Goal: Task Accomplishment & Management: Use online tool/utility

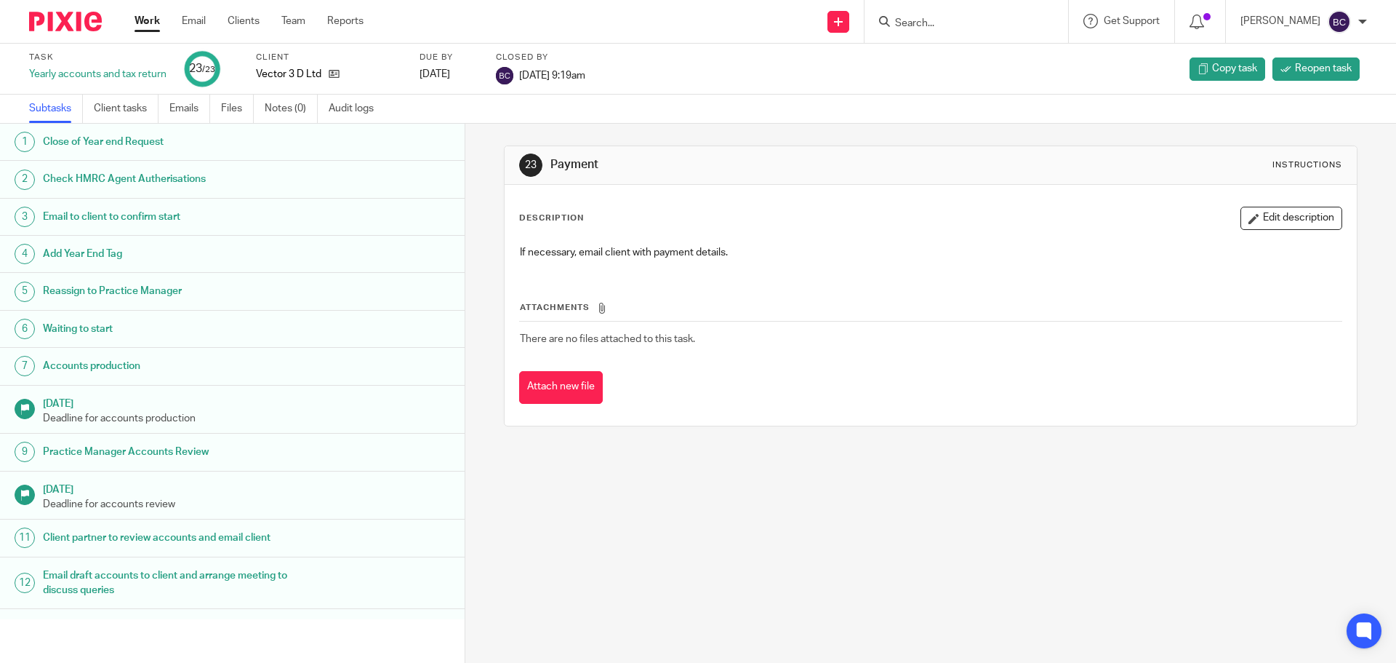
click at [942, 19] on input "Search" at bounding box center [959, 23] width 131 height 13
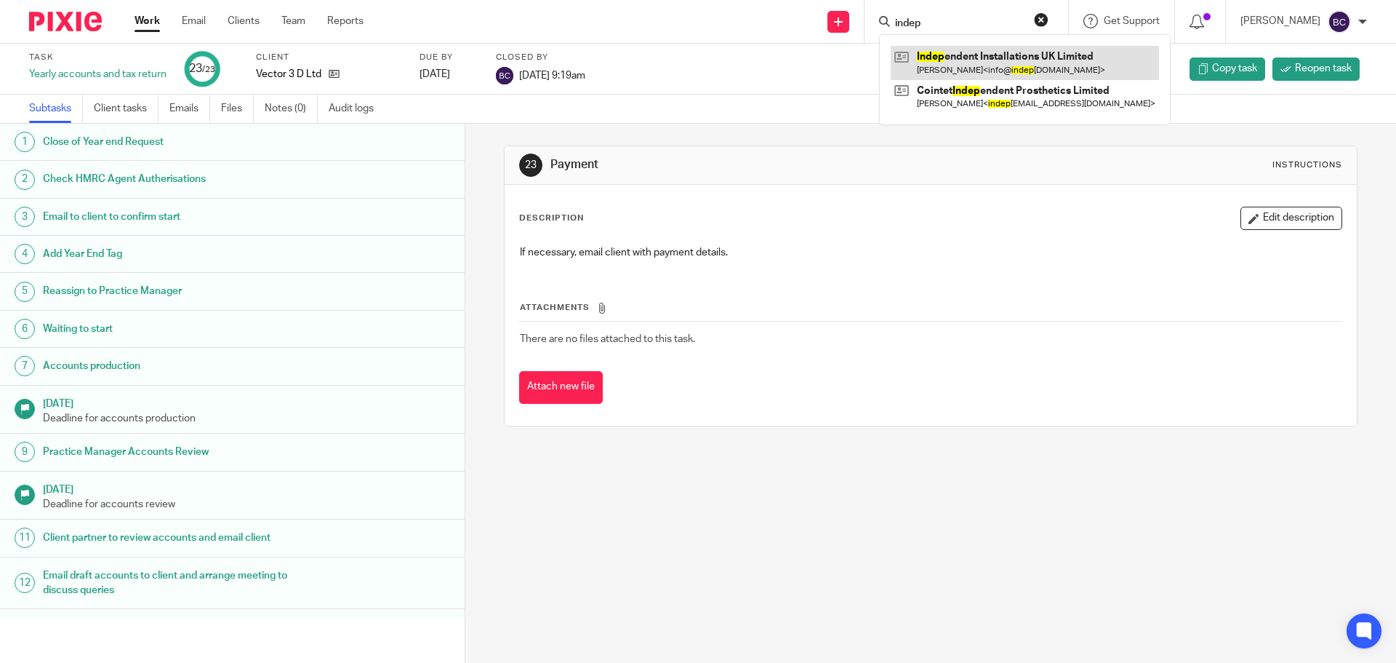
type input "indep"
click at [996, 63] on link at bounding box center [1025, 62] width 268 height 33
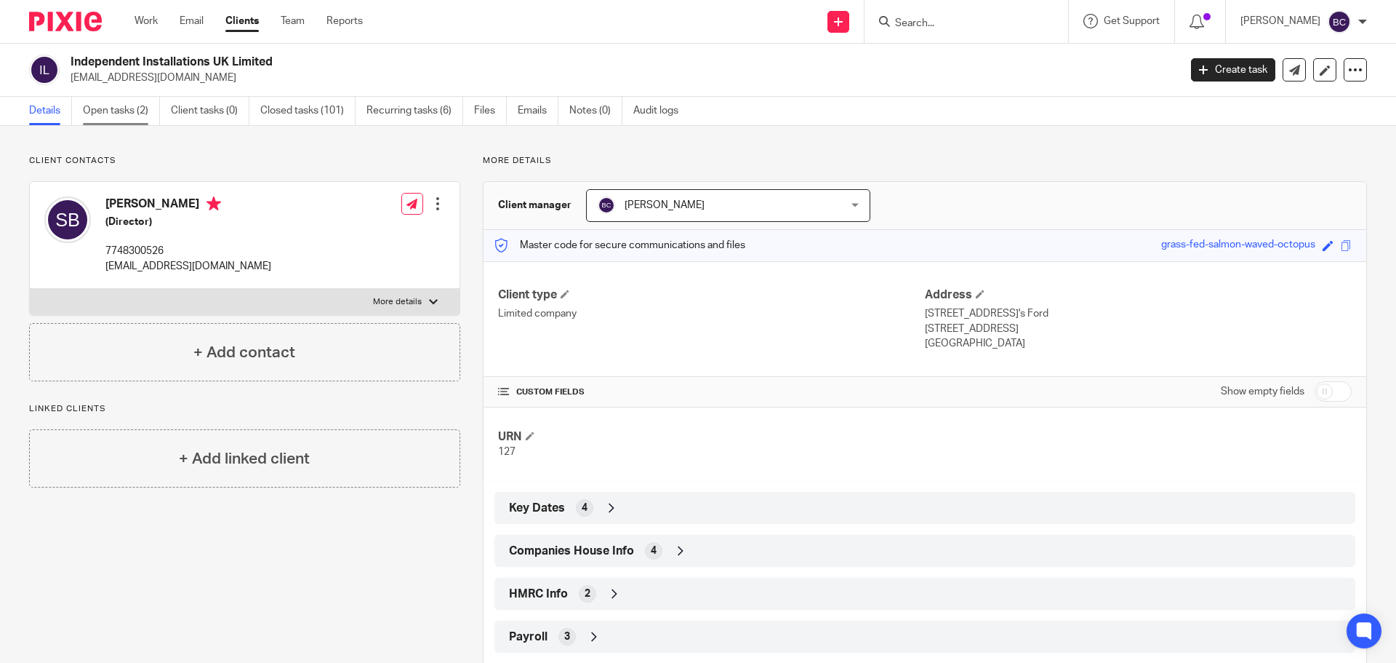
click at [145, 110] on link "Open tasks (2)" at bounding box center [121, 111] width 77 height 28
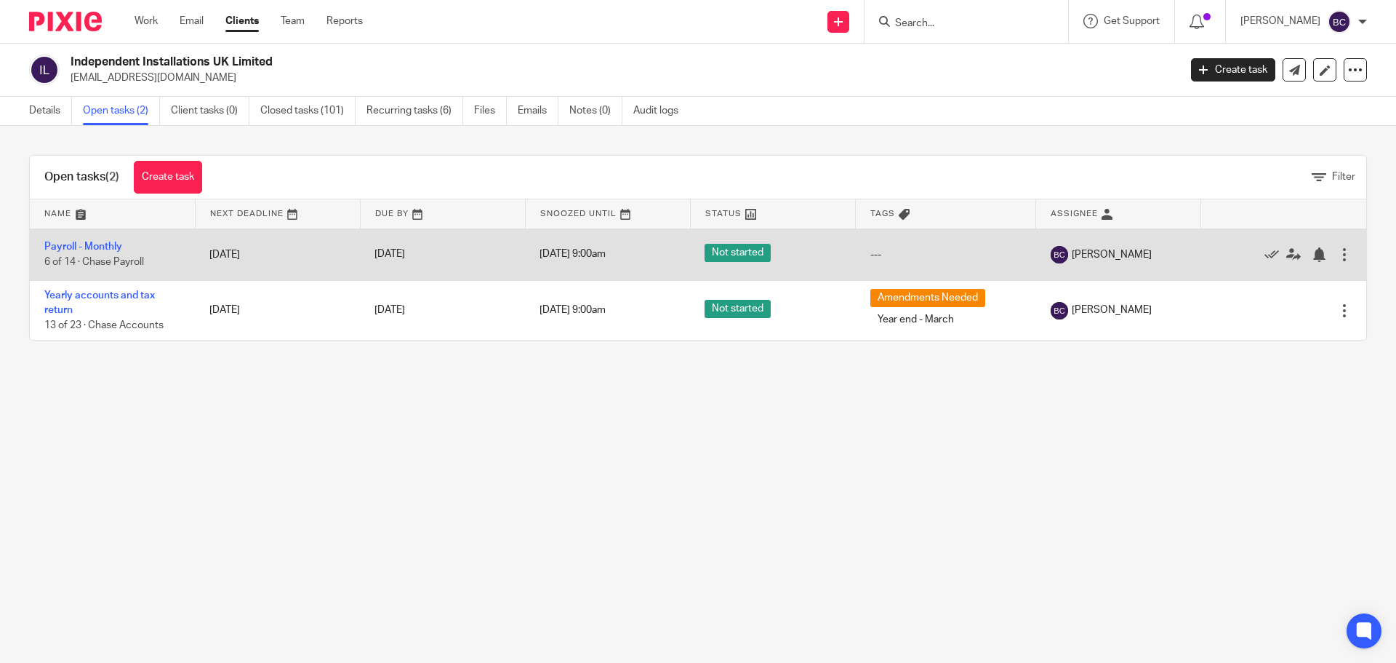
click at [53, 240] on td "Payroll - Monthly 6 of 14 · Chase Payroll" at bounding box center [112, 254] width 165 height 52
click at [58, 248] on link "Payroll - Monthly" at bounding box center [83, 246] width 78 height 10
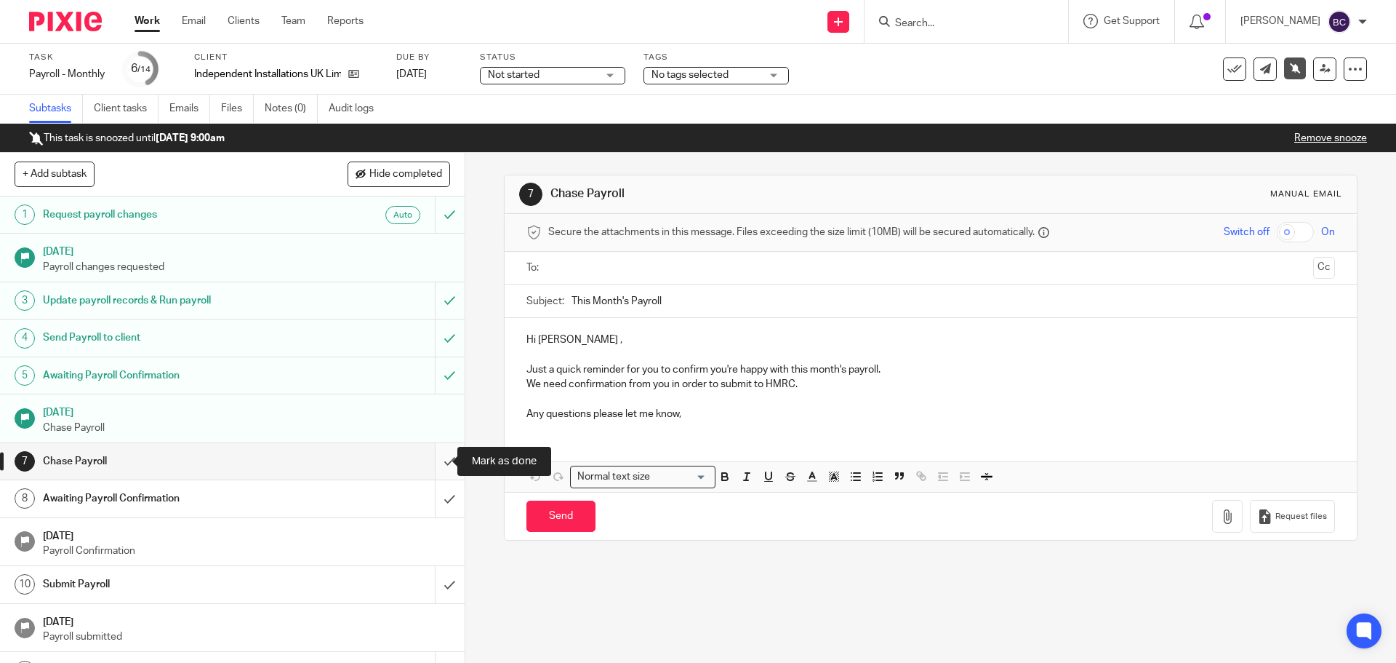
click at [431, 463] on input "submit" at bounding box center [232, 461] width 465 height 36
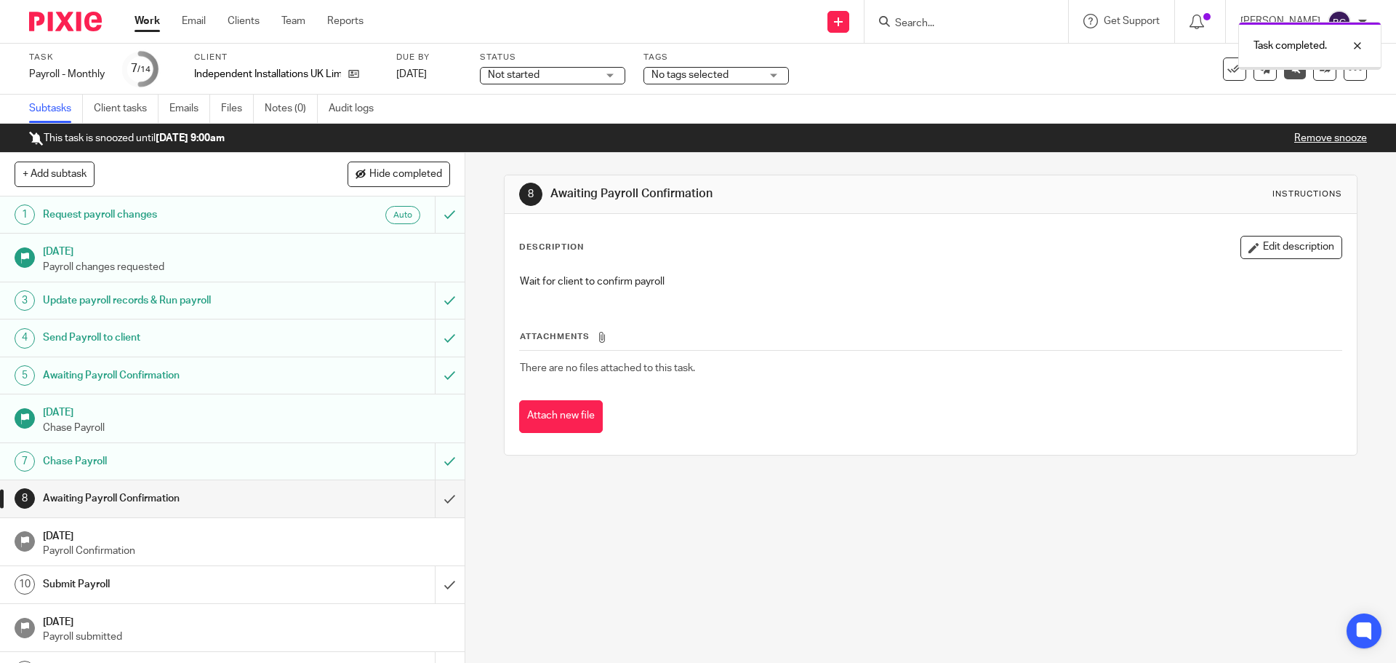
scroll to position [101, 0]
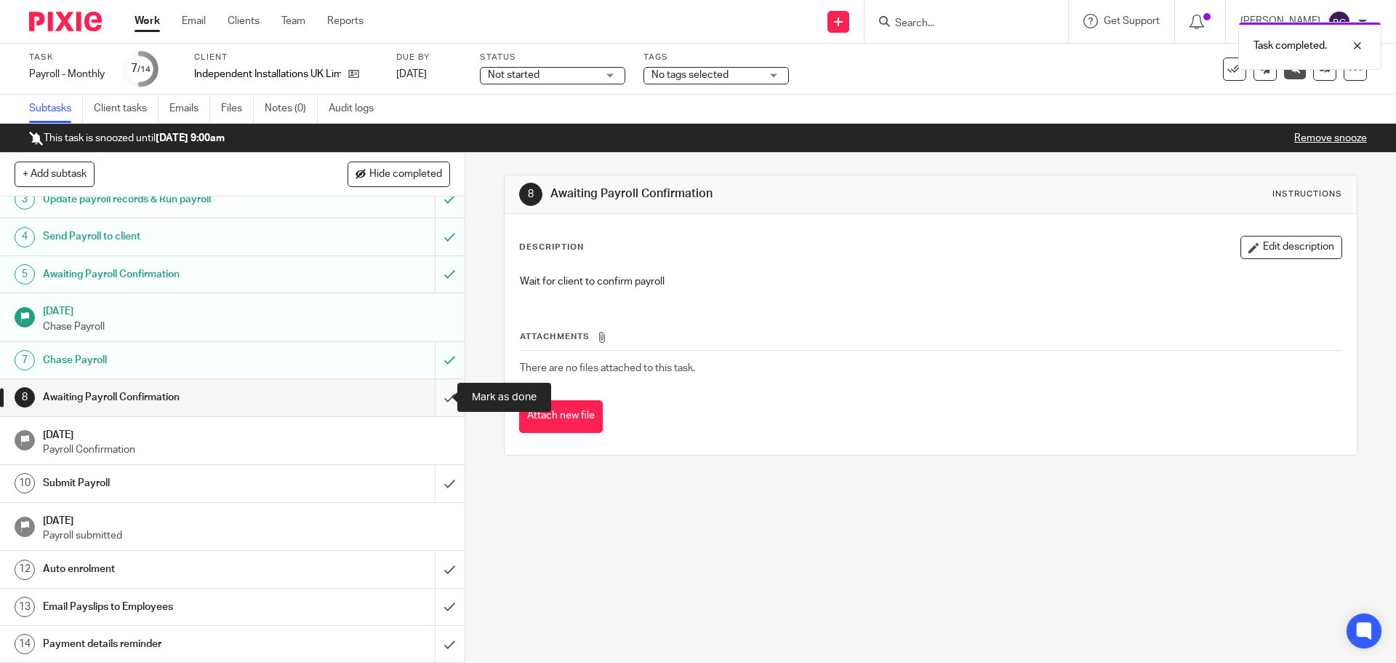
click at [431, 405] on input "submit" at bounding box center [232, 397] width 465 height 36
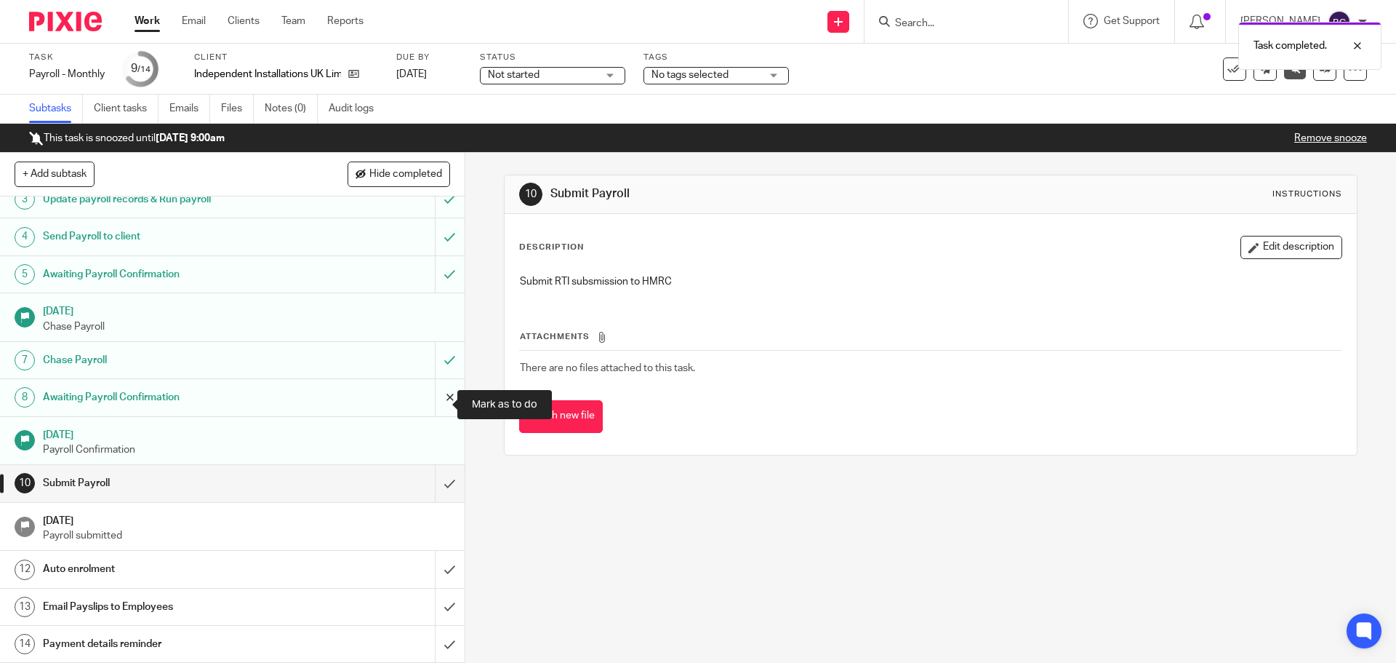
scroll to position [94, 0]
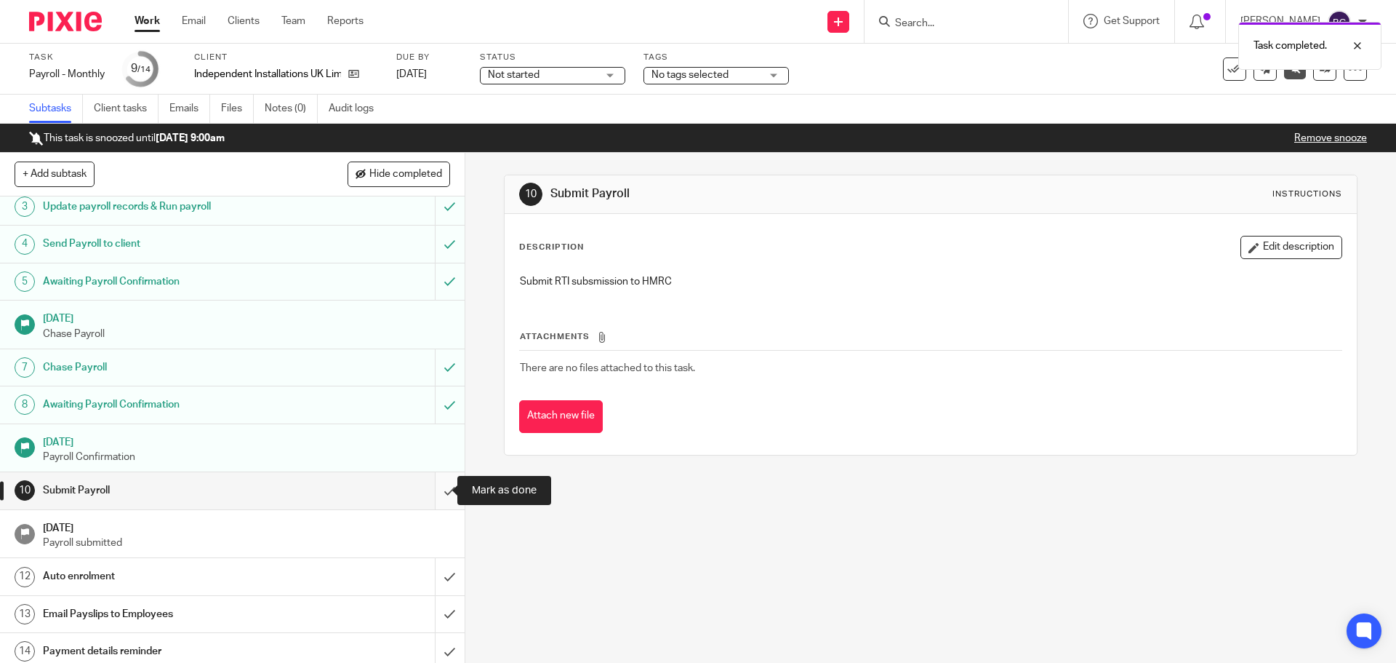
click at [433, 487] on input "submit" at bounding box center [232, 490] width 465 height 36
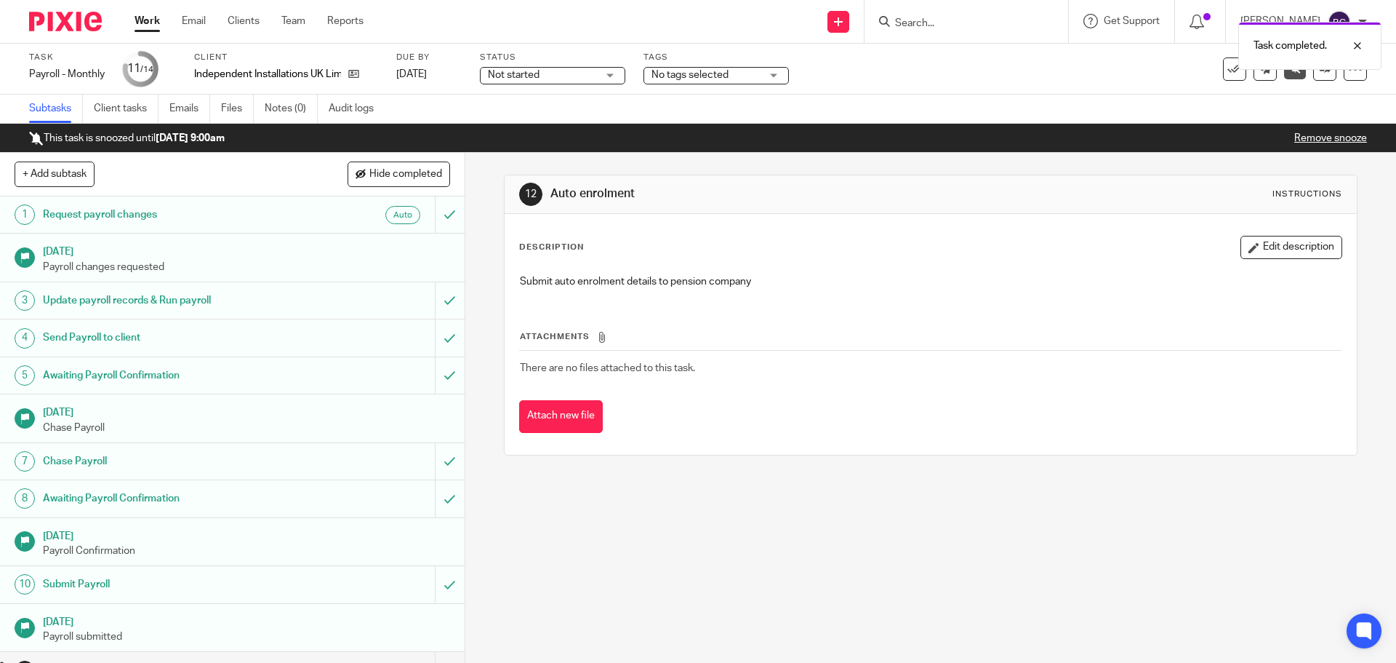
scroll to position [101, 0]
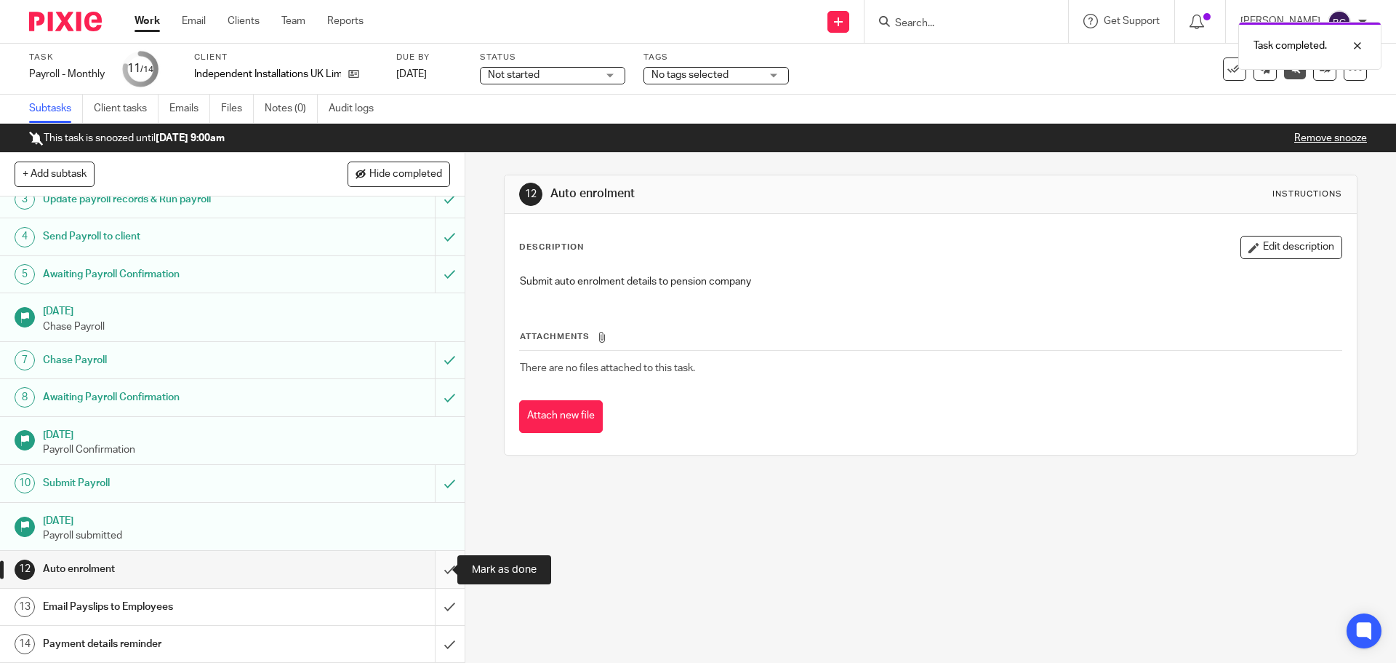
click at [428, 568] on input "submit" at bounding box center [232, 569] width 465 height 36
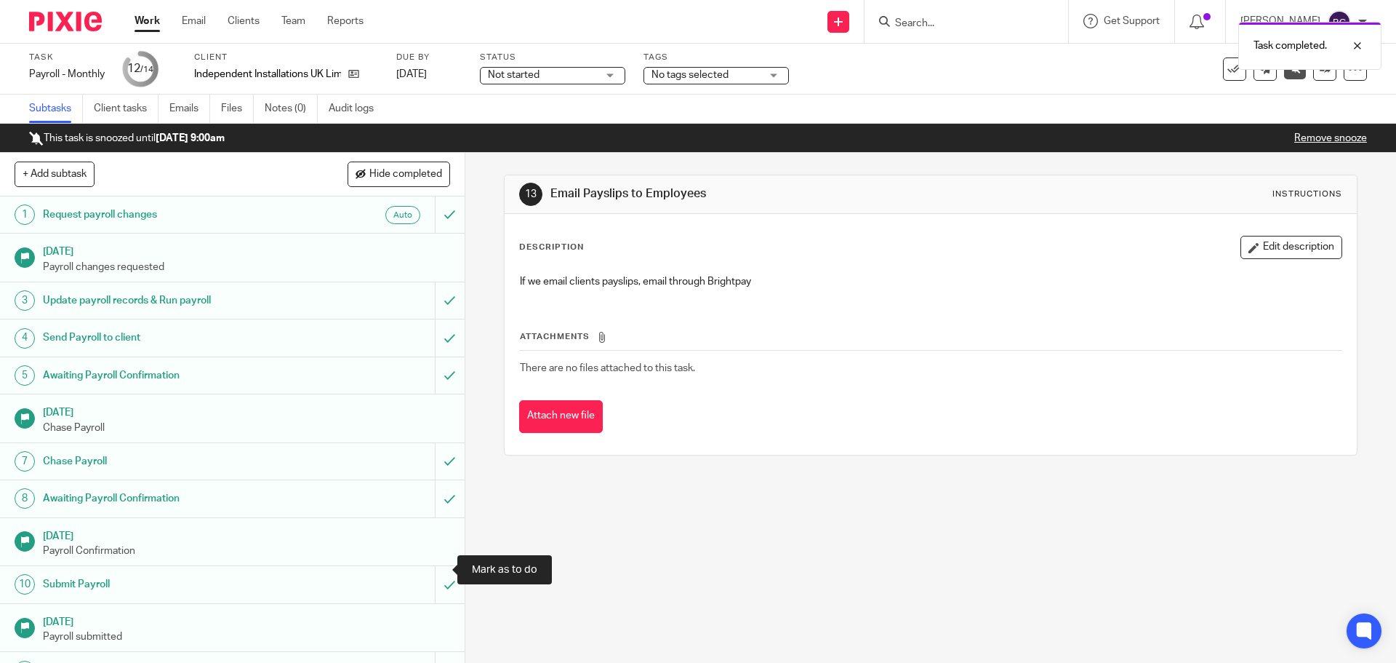
scroll to position [101, 0]
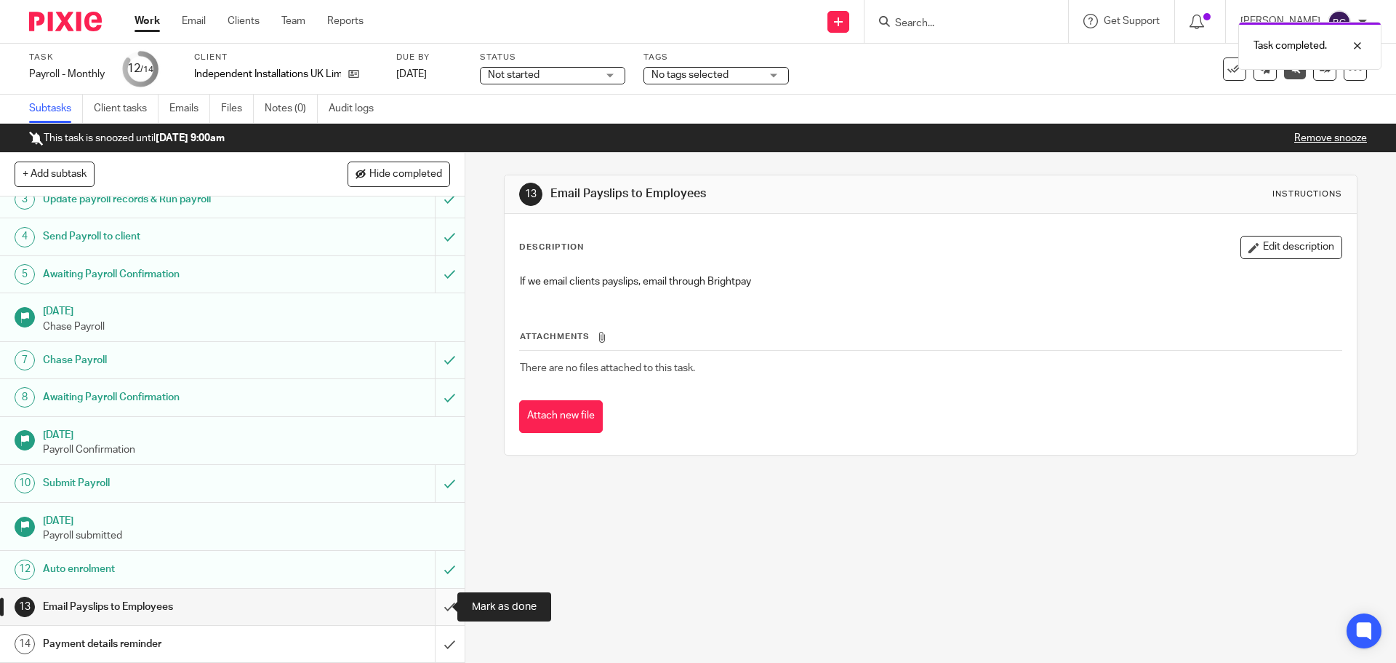
click at [437, 601] on input "submit" at bounding box center [232, 606] width 465 height 36
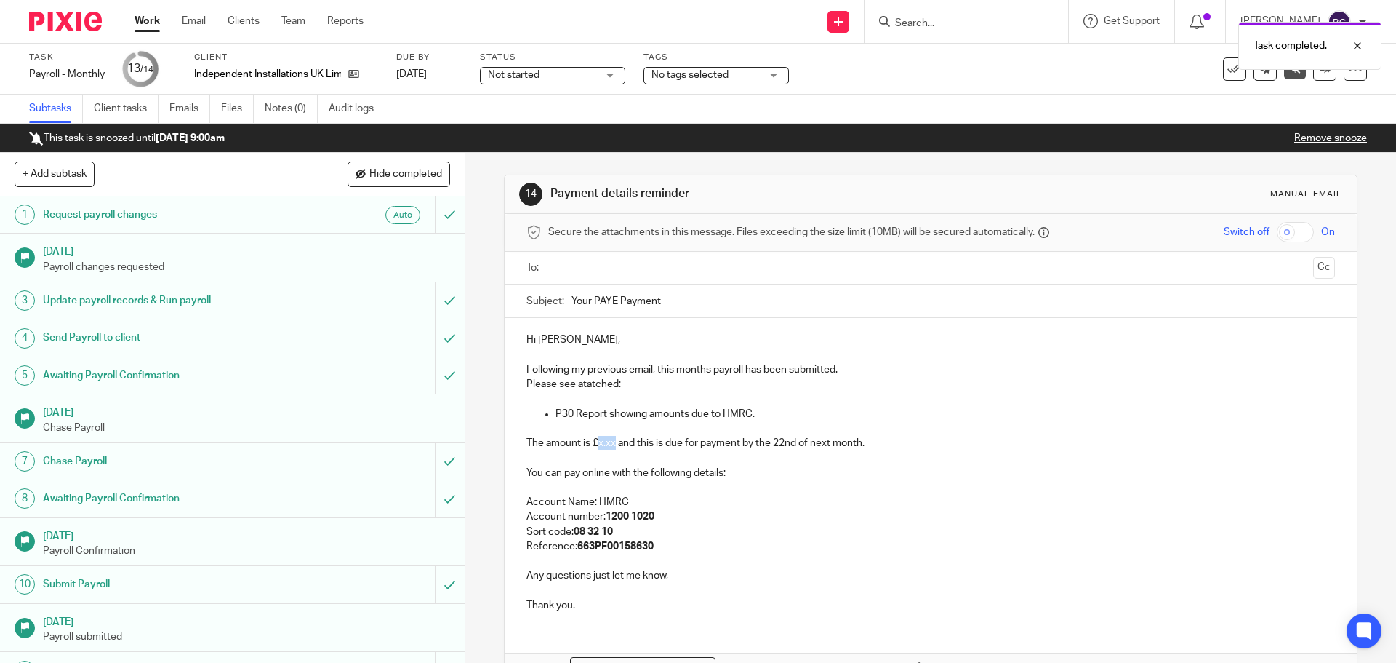
drag, startPoint x: 595, startPoint y: 442, endPoint x: 612, endPoint y: 438, distance: 17.3
click at [612, 438] on p "The amount is £x.xx and this is due for payment by the 22nd of next month." at bounding box center [931, 443] width 808 height 15
click at [615, 387] on p "Please see atatched:" at bounding box center [931, 384] width 808 height 15
click at [636, 278] on ul at bounding box center [931, 268] width 763 height 24
click at [644, 260] on input "text" at bounding box center [931, 268] width 754 height 17
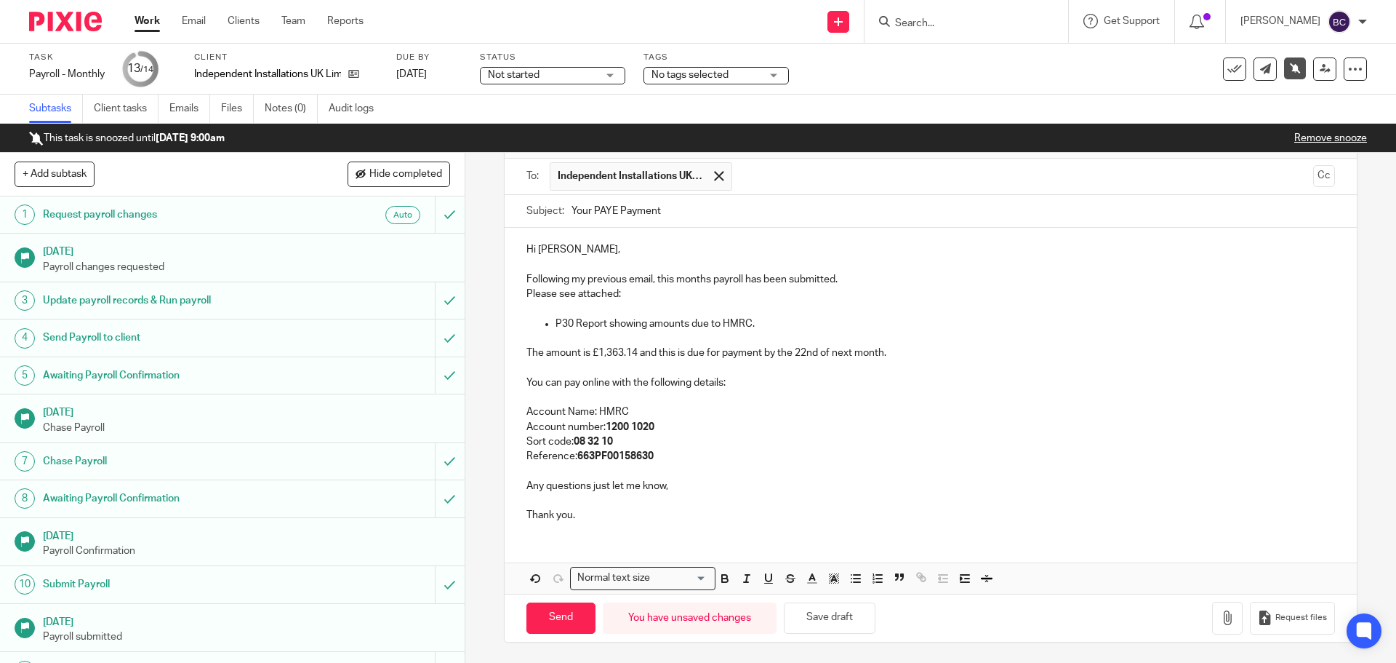
scroll to position [87, 0]
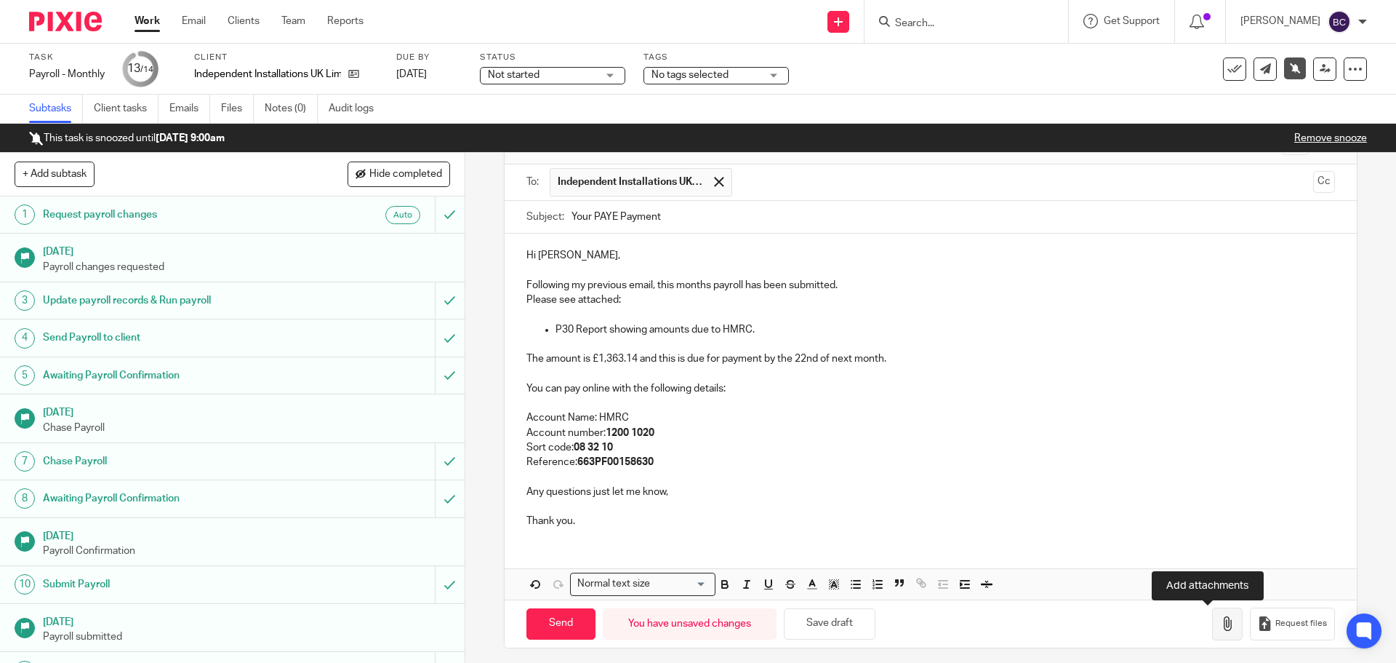
click at [1220, 620] on icon "button" at bounding box center [1227, 623] width 15 height 15
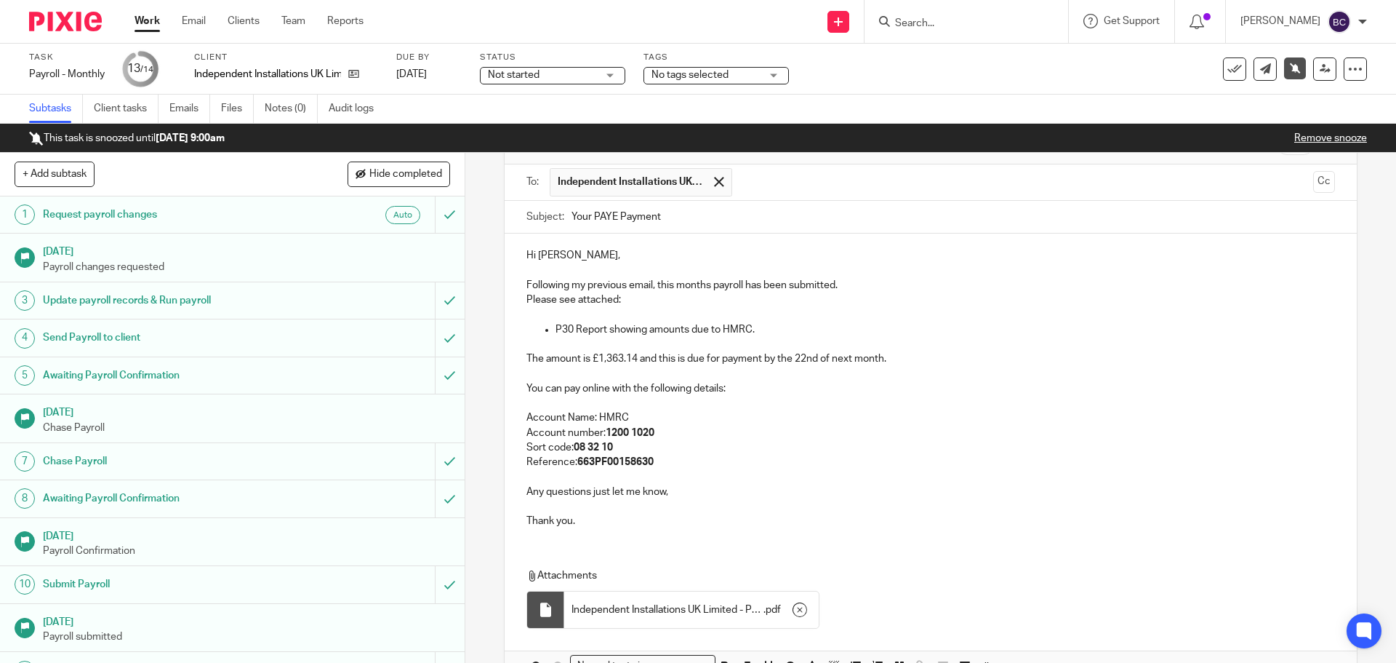
scroll to position [177, 0]
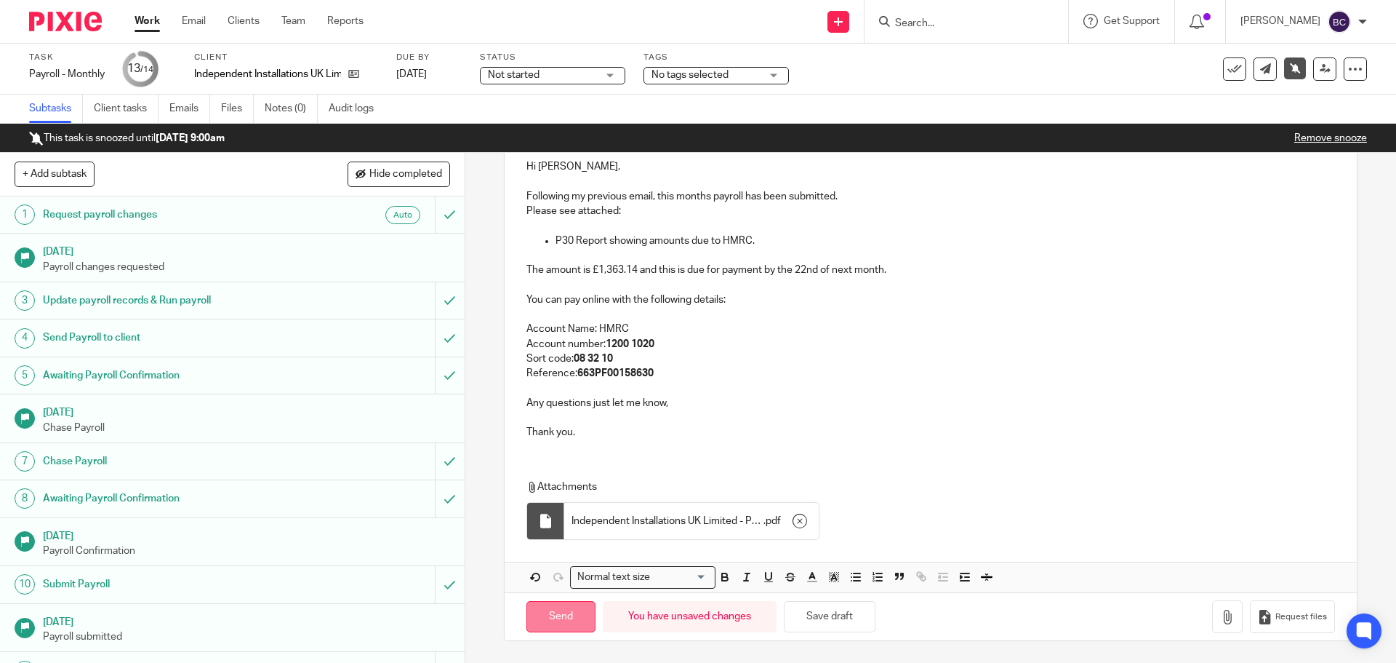
click at [554, 605] on input "Send" at bounding box center [561, 616] width 69 height 31
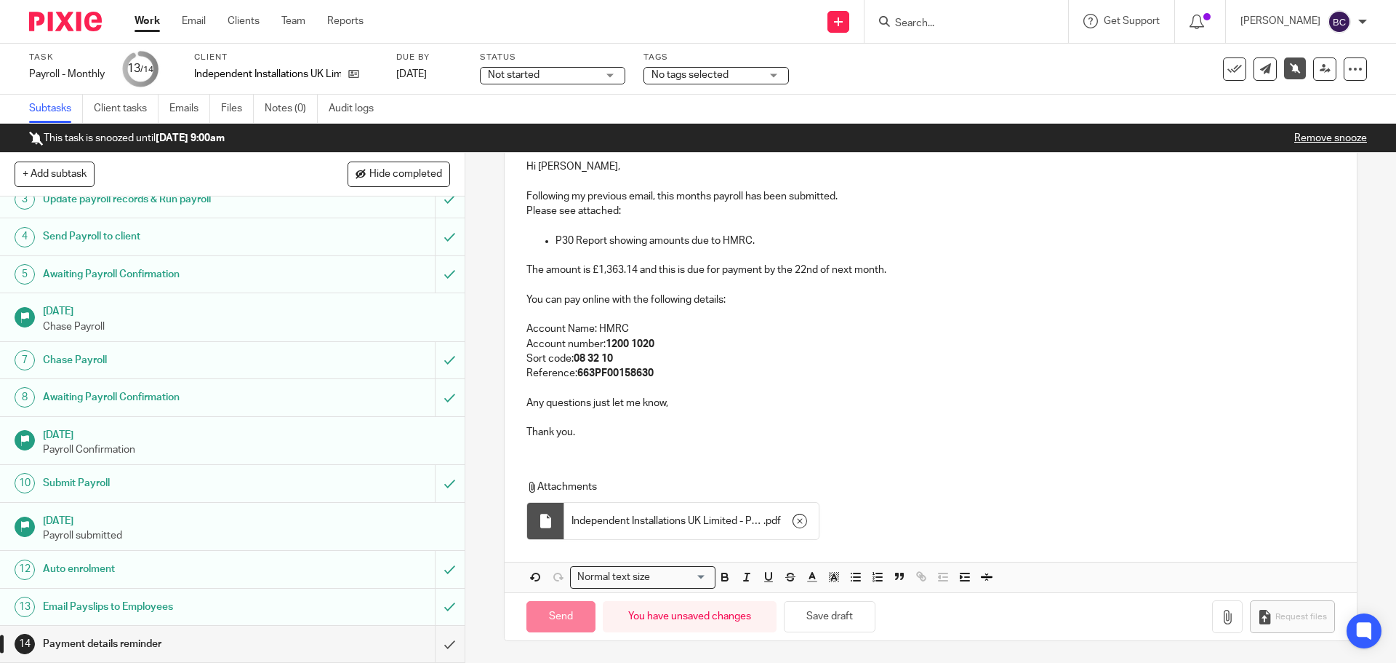
scroll to position [101, 0]
type input "Sent"
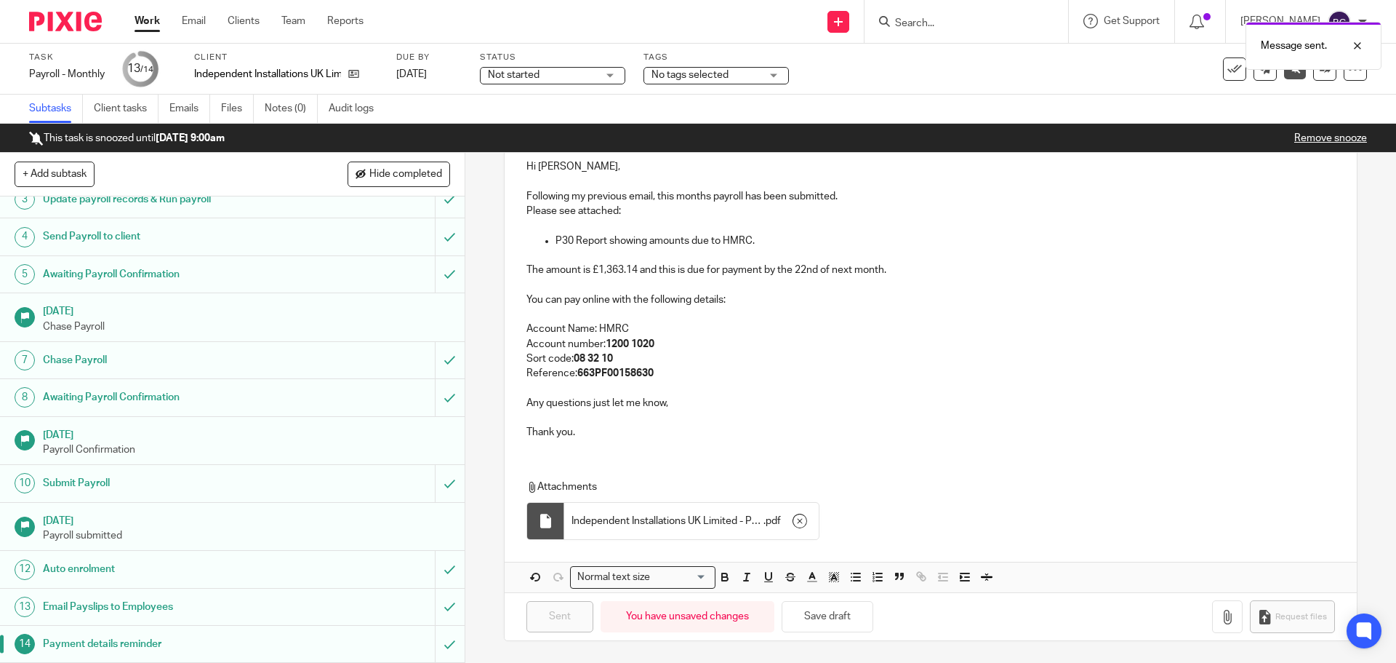
click at [155, 23] on link "Work" at bounding box center [147, 21] width 25 height 15
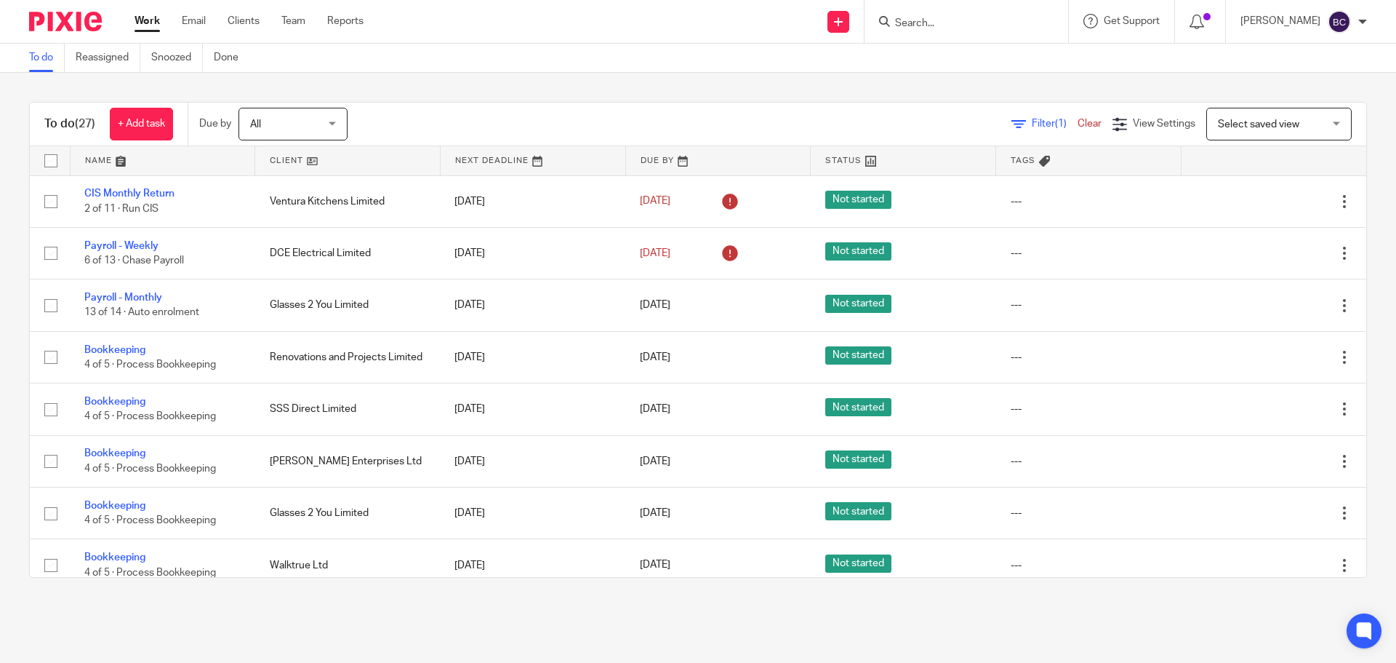
click at [935, 21] on input "Search" at bounding box center [959, 23] width 131 height 13
type input "nil"
click at [965, 62] on link at bounding box center [981, 57] width 180 height 22
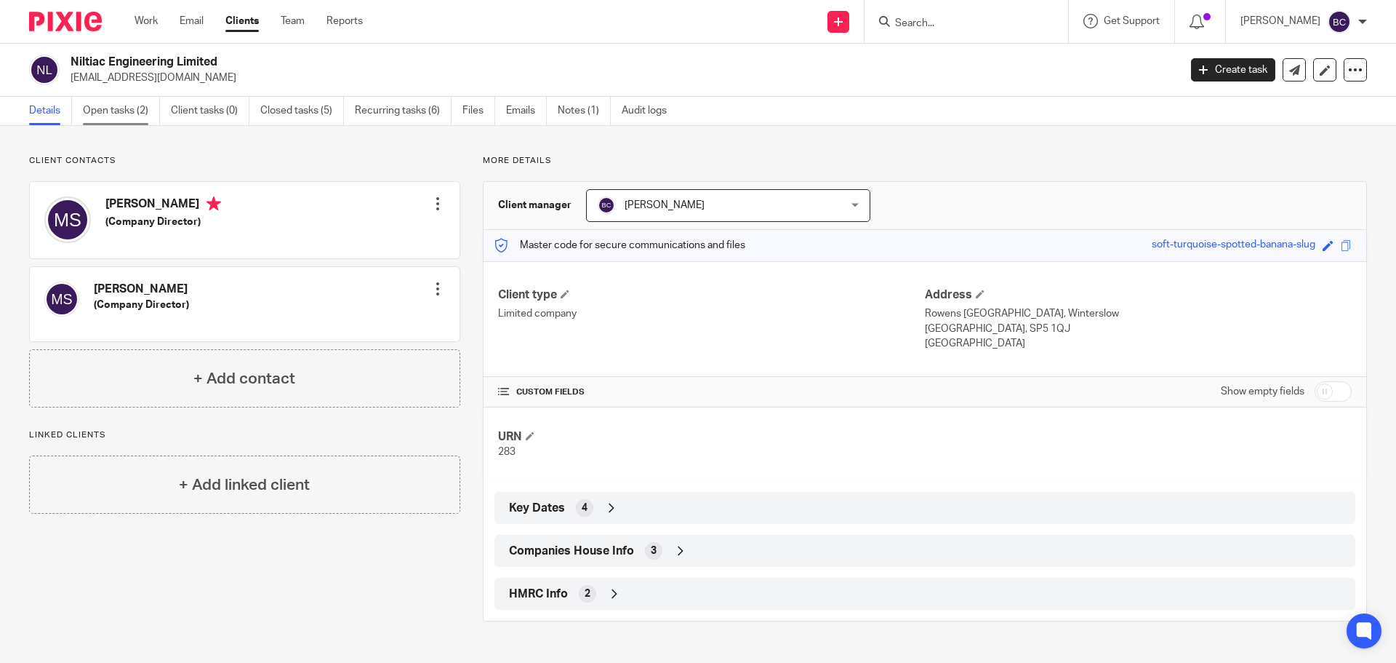
click at [127, 104] on link "Open tasks (2)" at bounding box center [121, 111] width 77 height 28
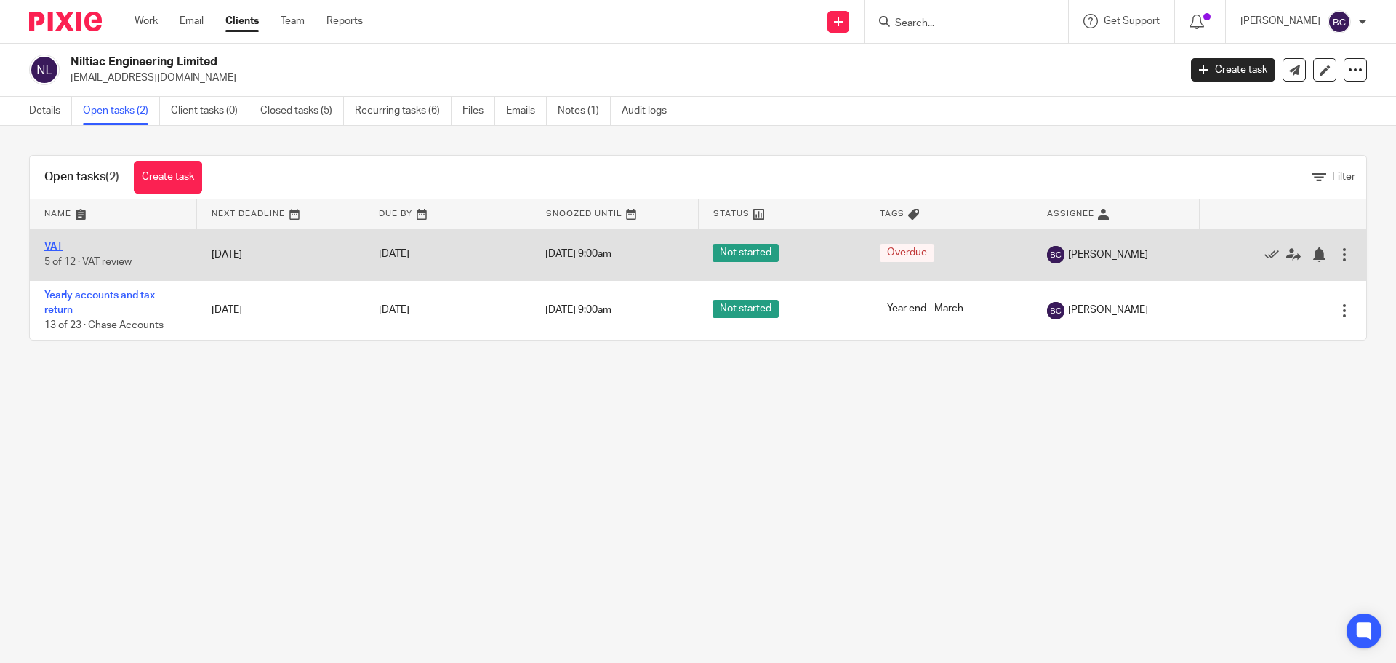
click at [53, 242] on link "VAT" at bounding box center [53, 246] width 18 height 10
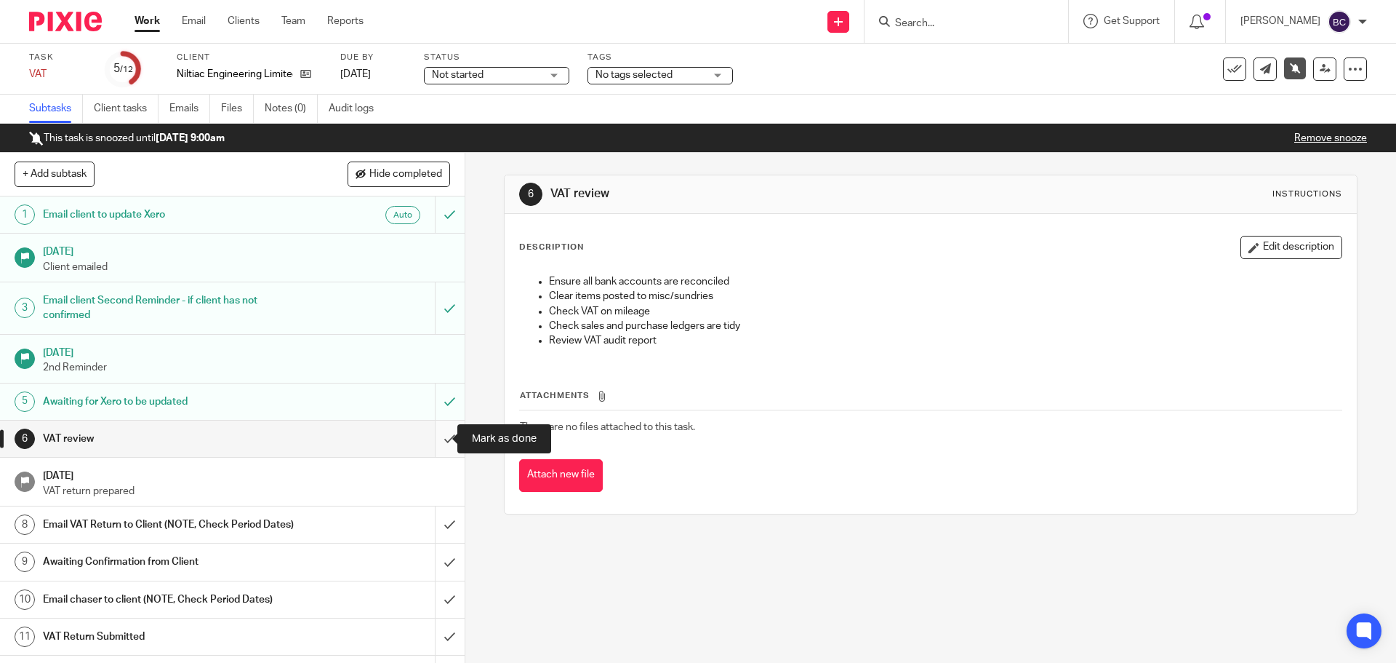
click at [445, 438] on input "submit" at bounding box center [232, 438] width 465 height 36
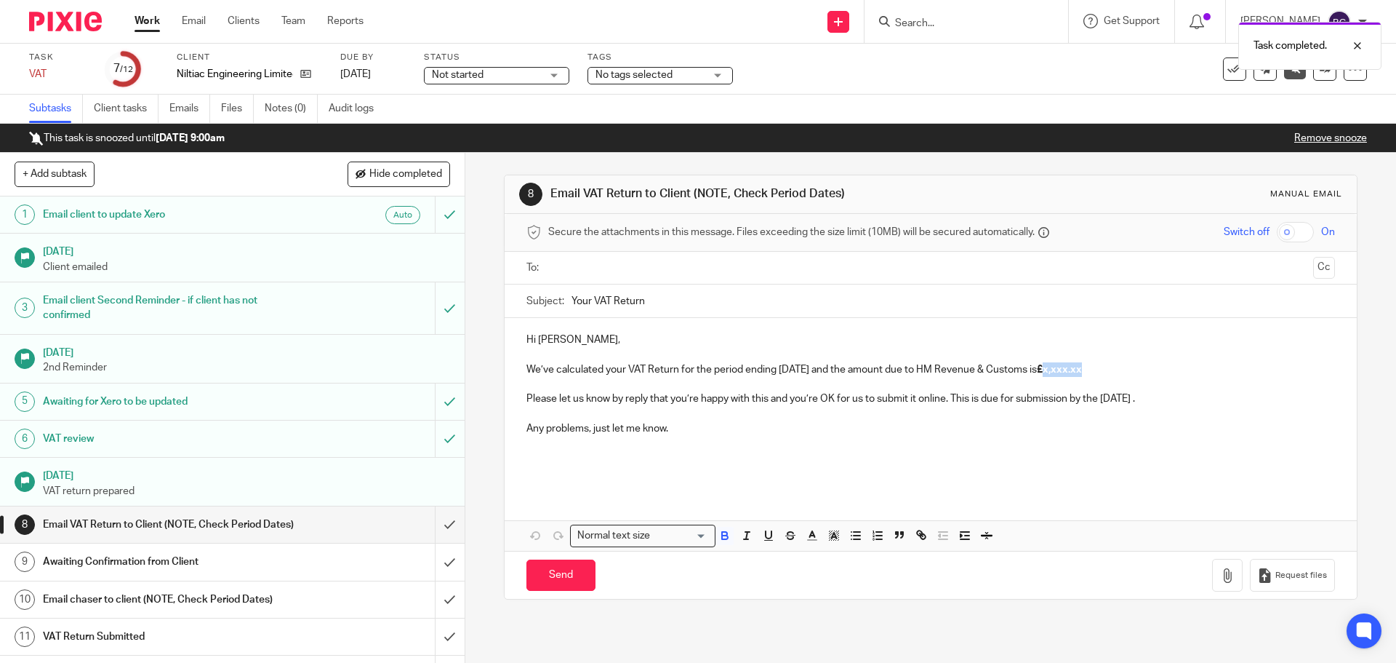
drag, startPoint x: 1057, startPoint y: 371, endPoint x: 1093, endPoint y: 370, distance: 36.4
click at [1082, 370] on strong "£x,xxx.xx" at bounding box center [1059, 369] width 45 height 10
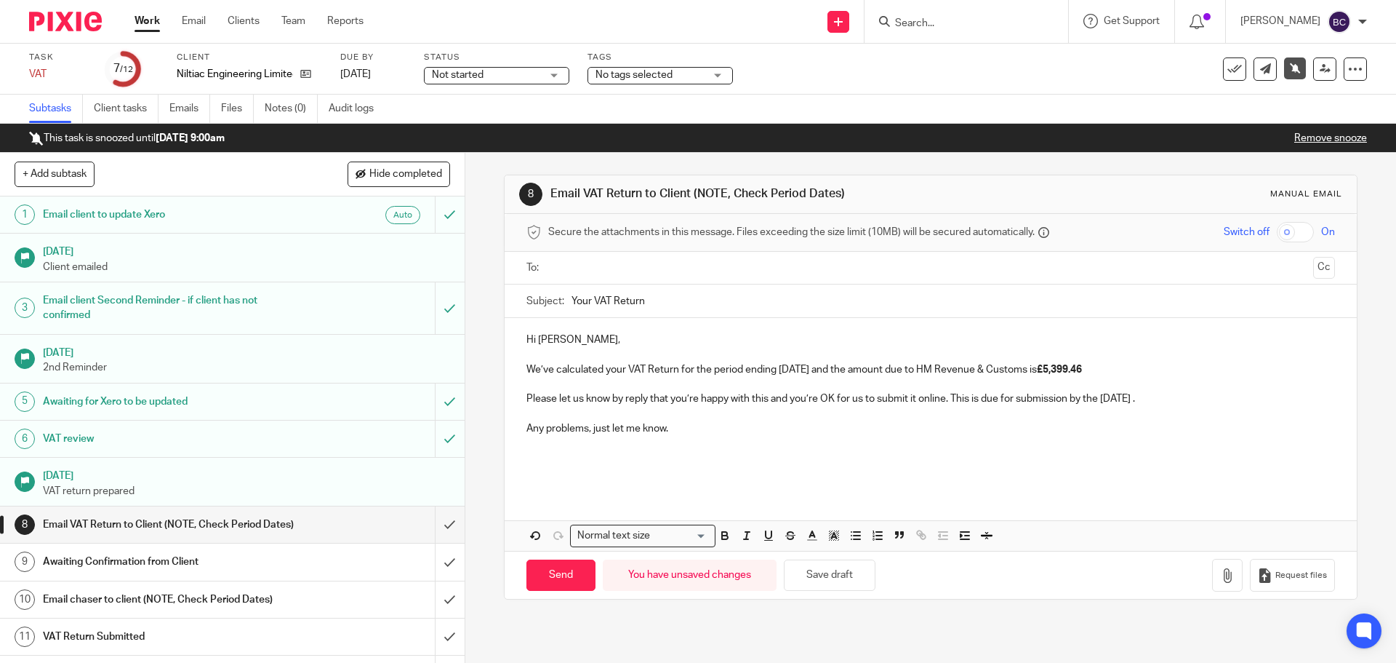
click at [795, 364] on p "We’ve calculated your VAT Return for the period ending July 2025 and the amount…" at bounding box center [931, 369] width 808 height 15
drag, startPoint x: 1174, startPoint y: 399, endPoint x: 948, endPoint y: 399, distance: 225.5
click at [948, 399] on p "Please let us know by reply that you’re happy with this and you’re OK for us to…" at bounding box center [931, 398] width 808 height 15
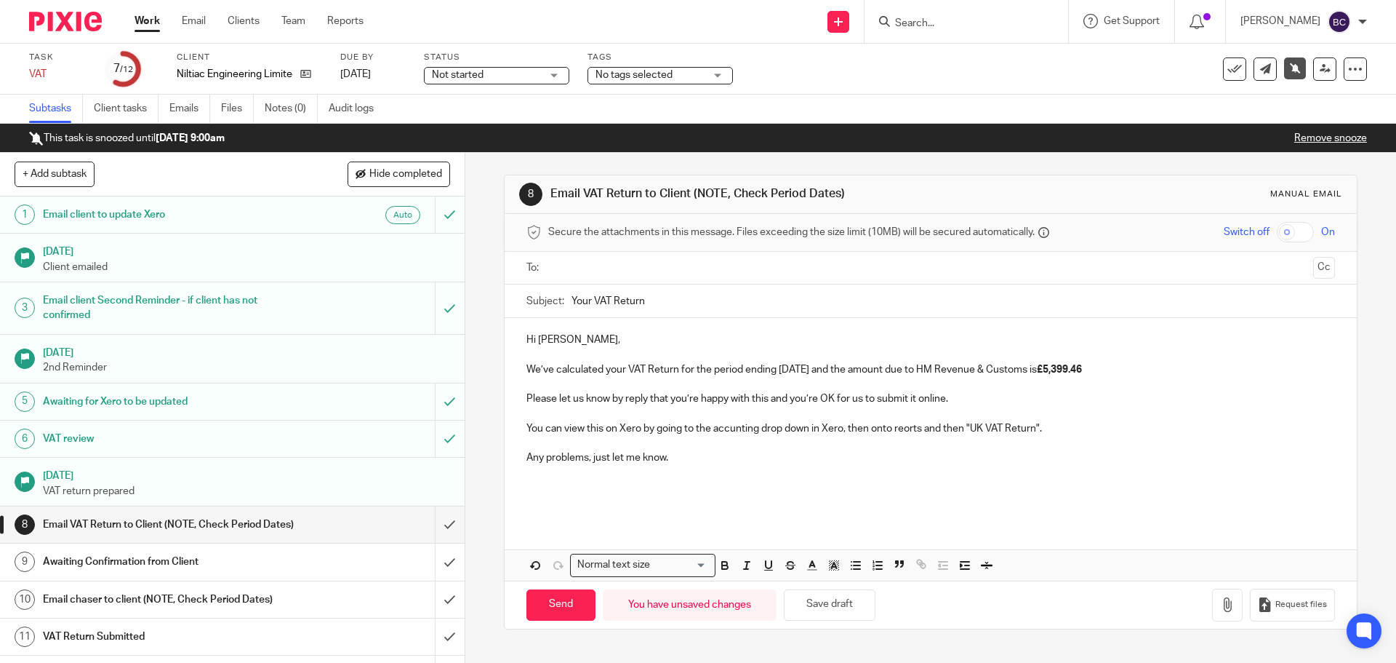
click at [900, 430] on p "You can view this on Xero by going to the accunting drop down in Xero, then ont…" at bounding box center [931, 428] width 808 height 15
click at [727, 424] on p "You can view this on Xero by going to the accunting drop down in Xero, then ont…" at bounding box center [931, 428] width 808 height 15
click at [634, 260] on input "text" at bounding box center [931, 268] width 754 height 17
click at [554, 600] on input "Send" at bounding box center [561, 607] width 69 height 31
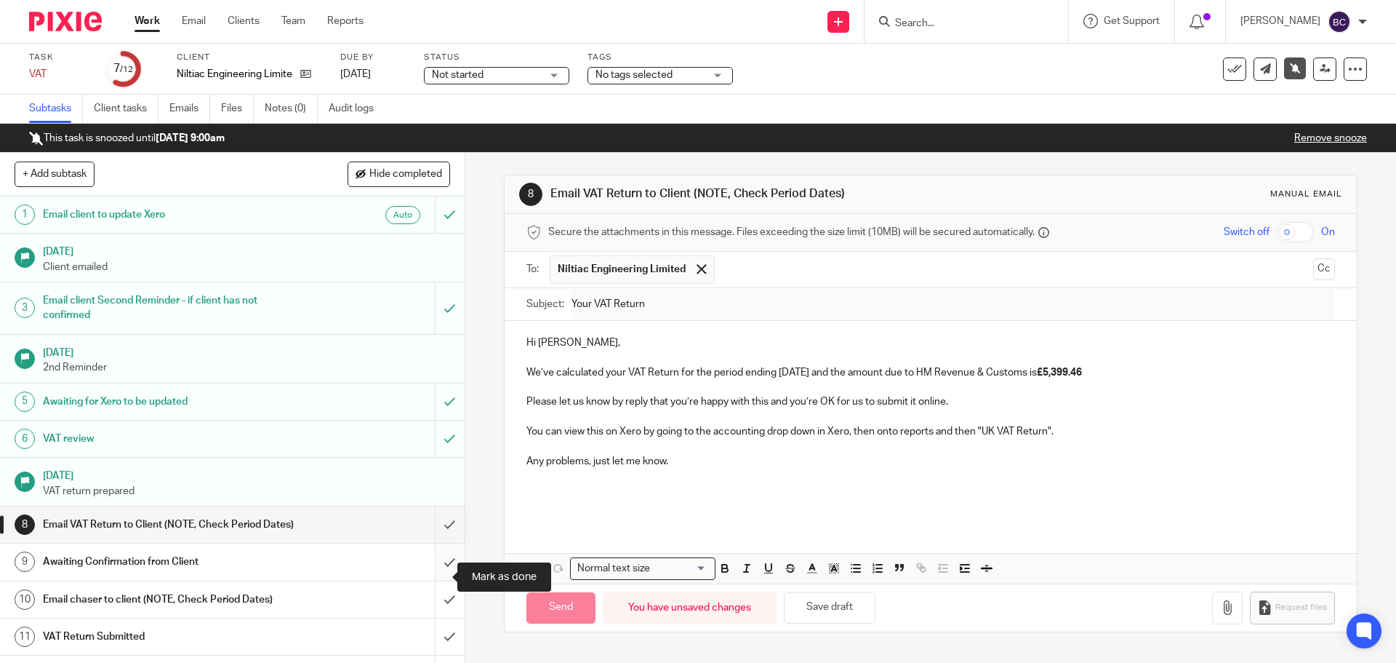
type input "Sent"
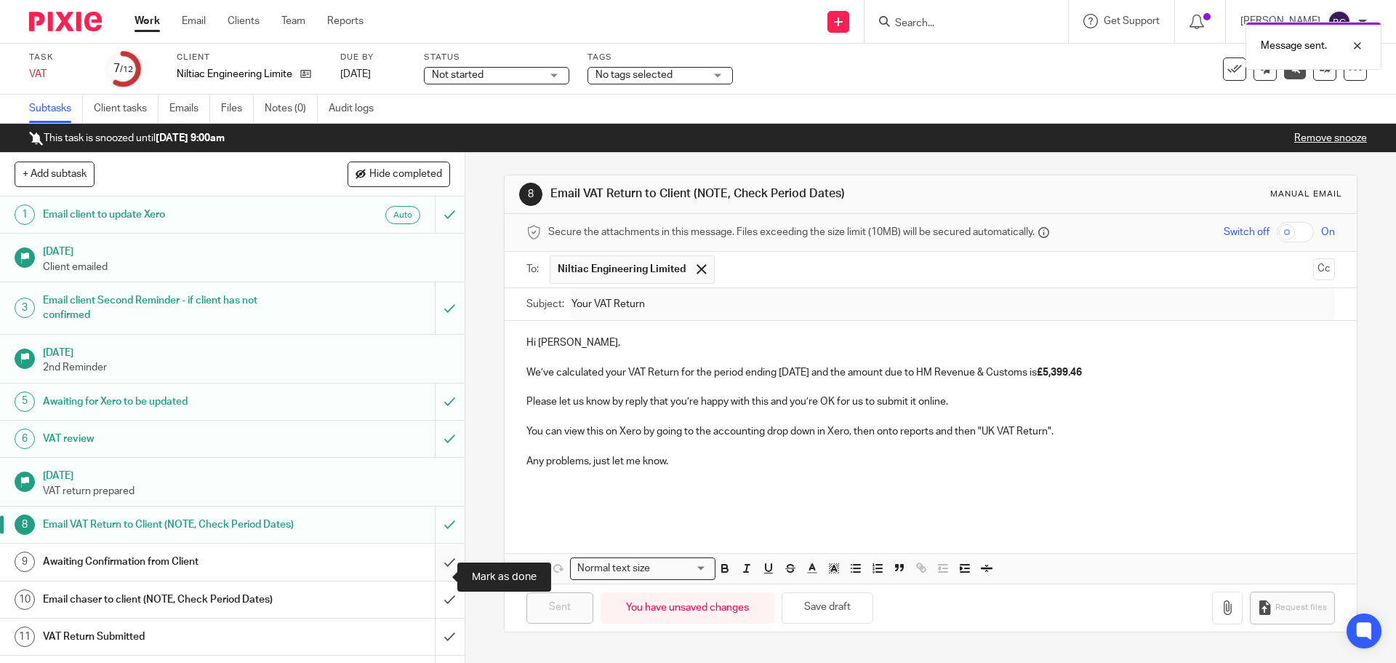
click at [434, 573] on input "submit" at bounding box center [232, 561] width 465 height 36
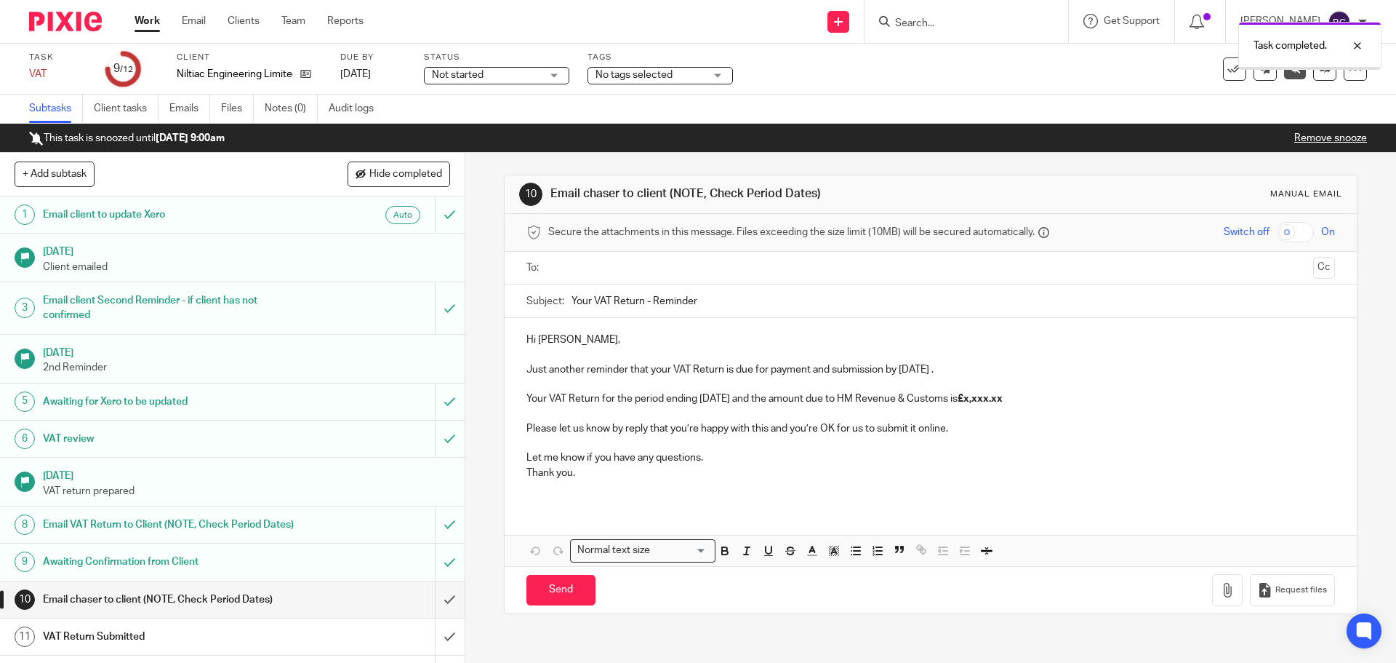
click at [143, 17] on link "Work" at bounding box center [147, 21] width 25 height 15
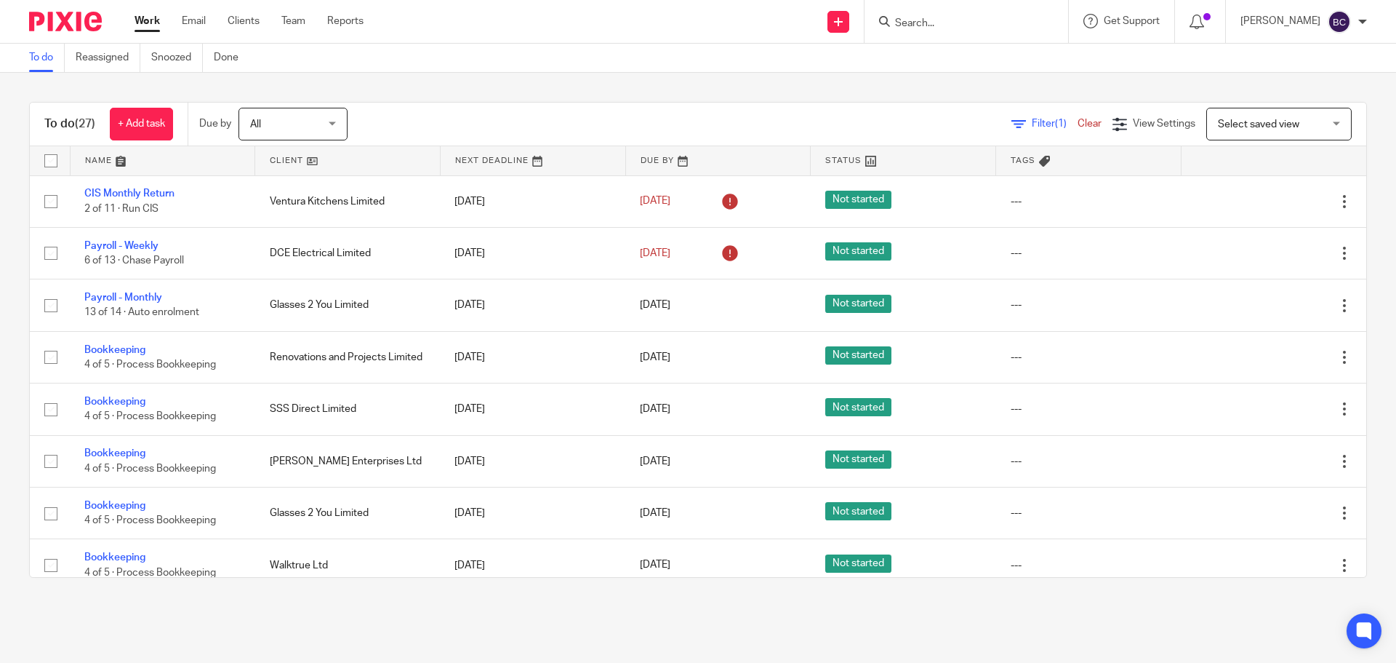
click at [990, 20] on input "Search" at bounding box center [959, 23] width 131 height 13
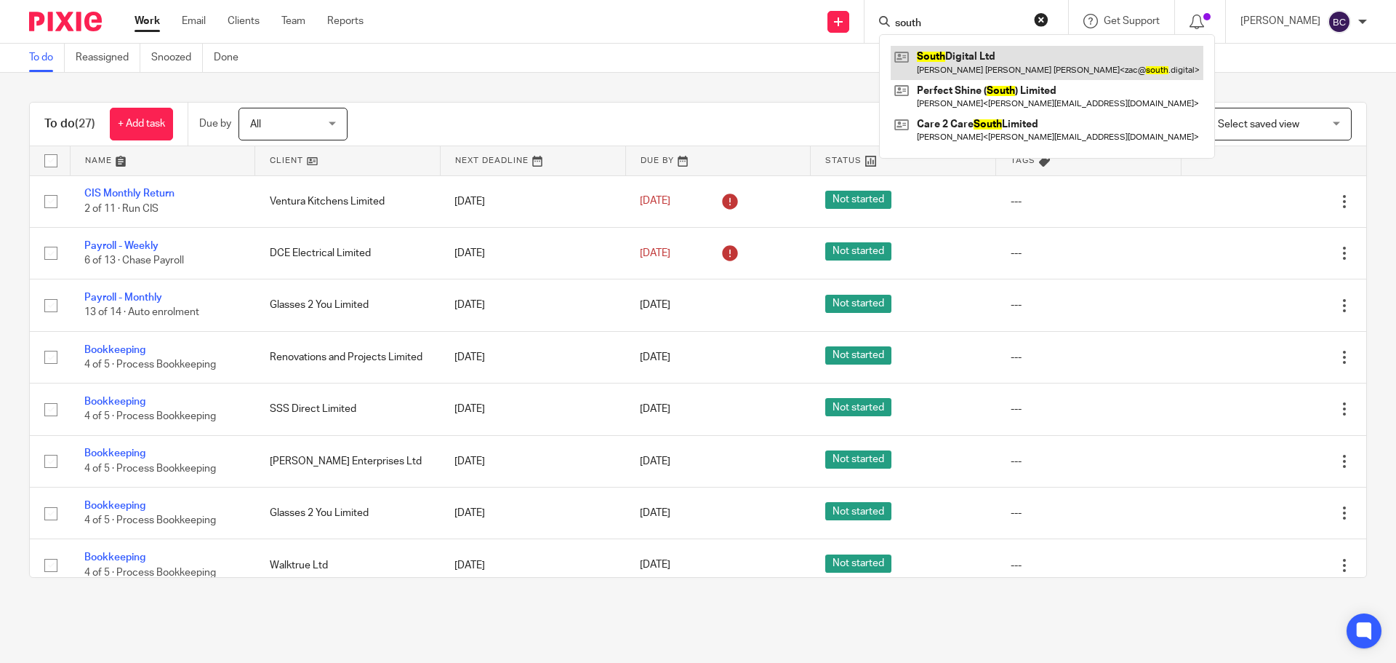
type input "south"
click at [983, 64] on link at bounding box center [1047, 62] width 313 height 33
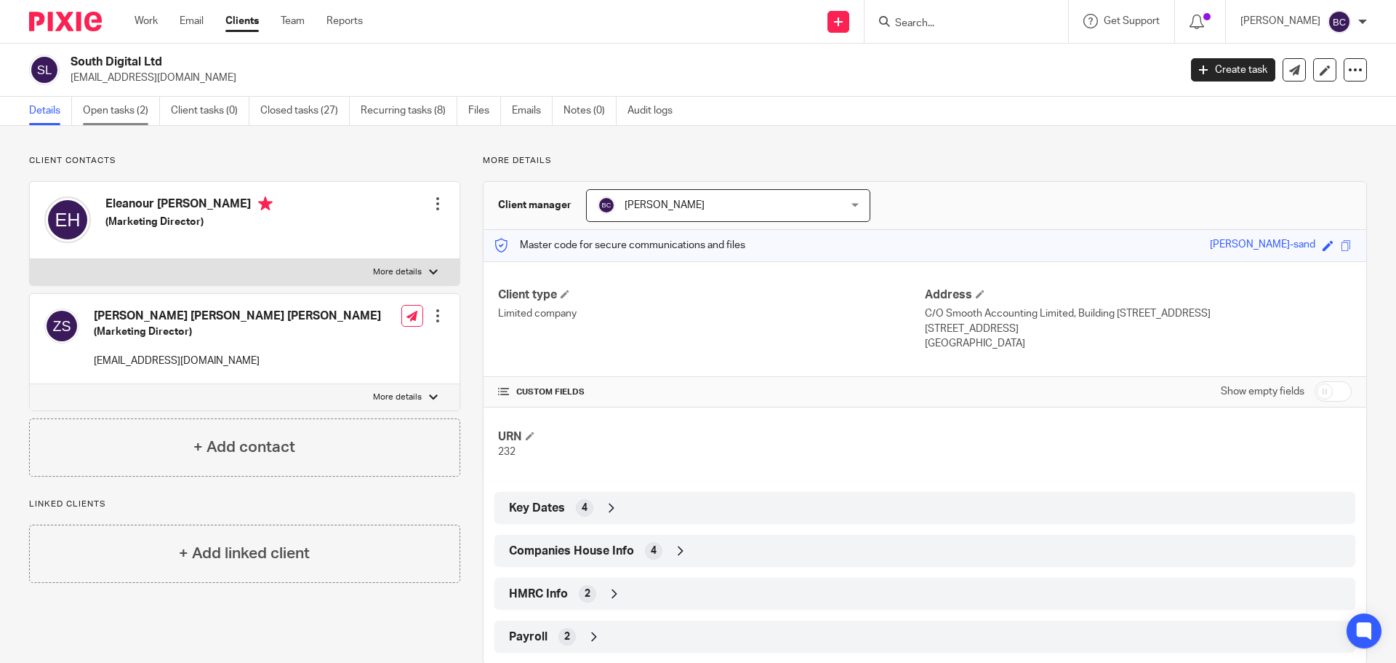
click at [121, 116] on link "Open tasks (2)" at bounding box center [121, 111] width 77 height 28
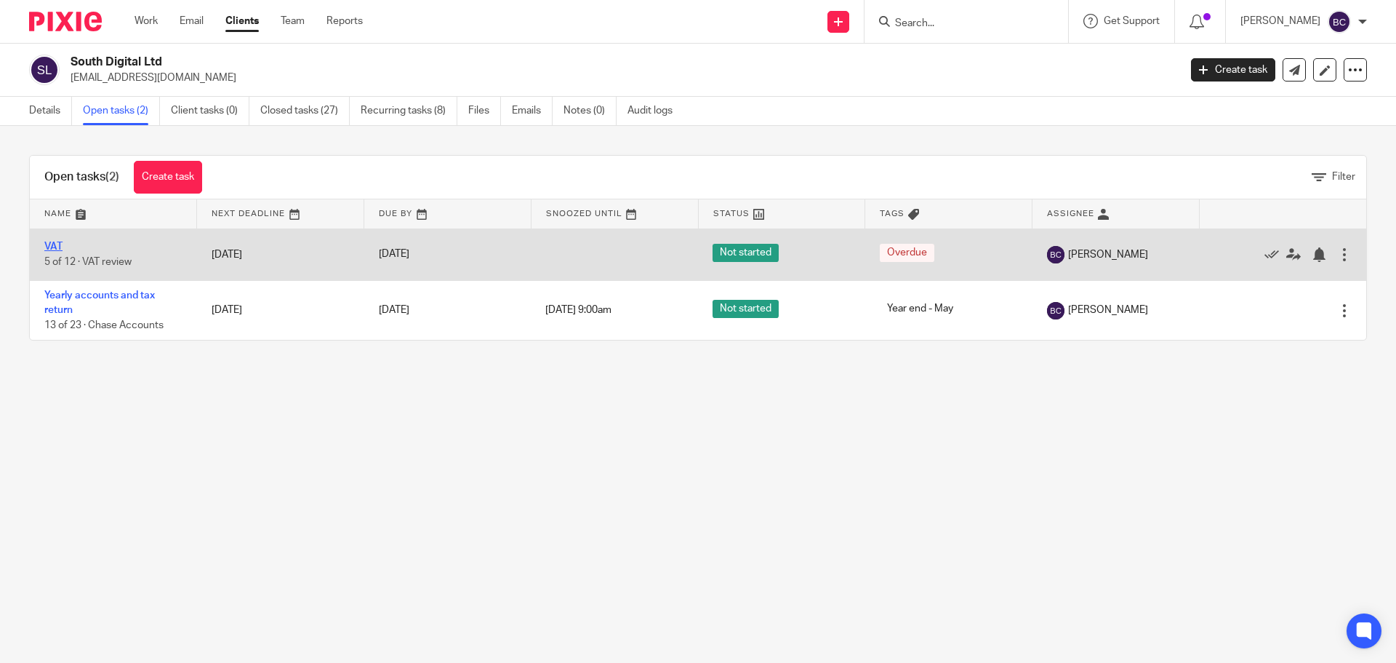
click at [56, 242] on link "VAT" at bounding box center [53, 246] width 18 height 10
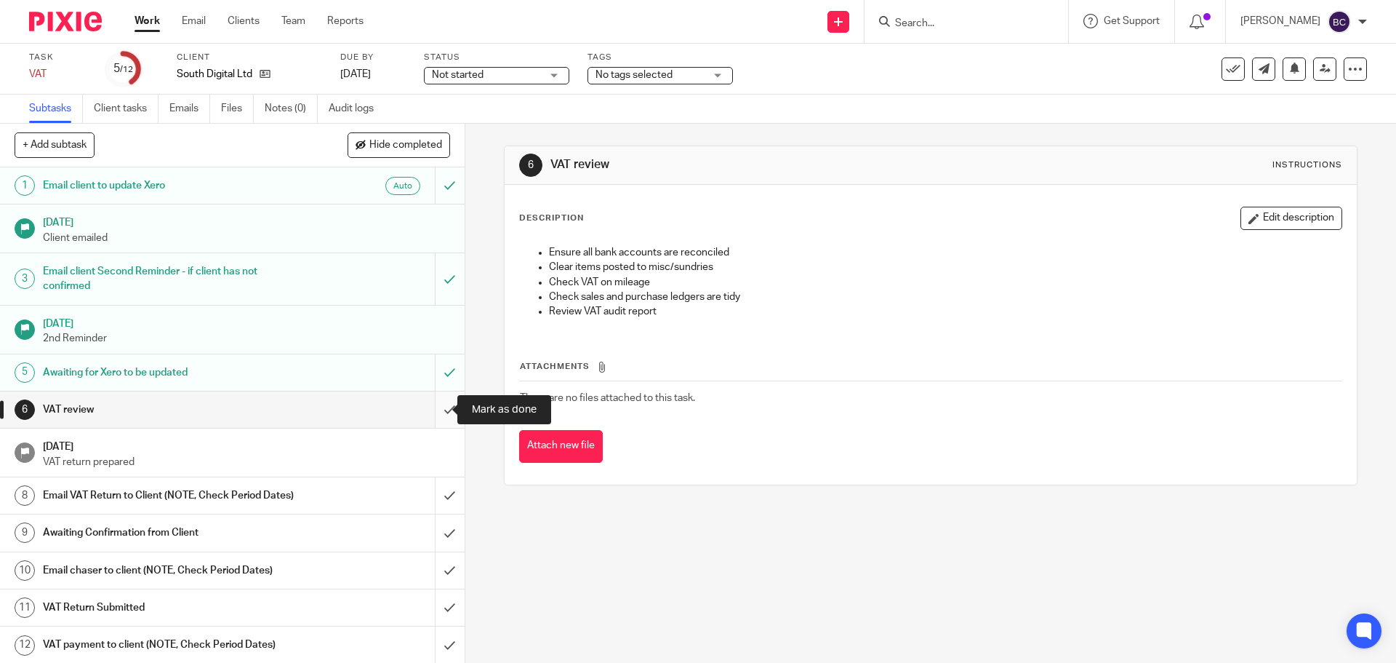
click at [437, 406] on input "submit" at bounding box center [232, 409] width 465 height 36
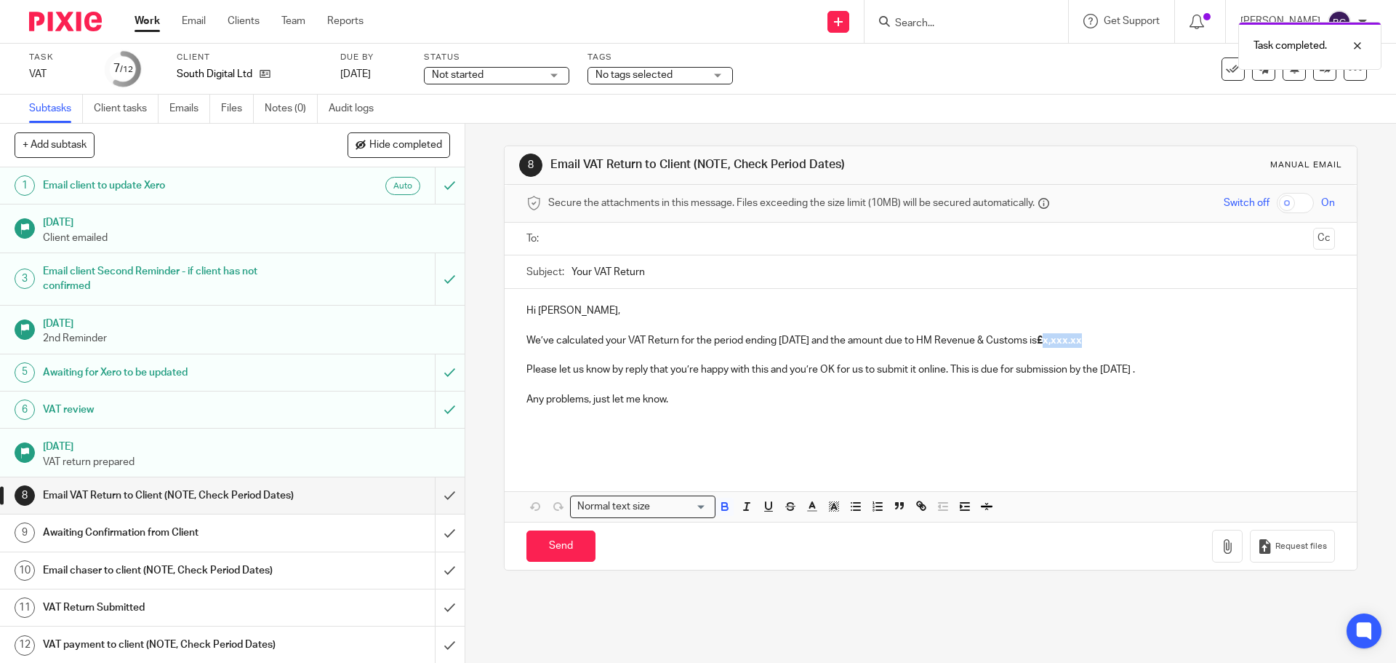
drag, startPoint x: 1057, startPoint y: 341, endPoint x: 1096, endPoint y: 342, distance: 39.3
click at [1096, 342] on p "We’ve calculated your VAT Return for the period ending July 2025 and the amount…" at bounding box center [931, 340] width 808 height 15
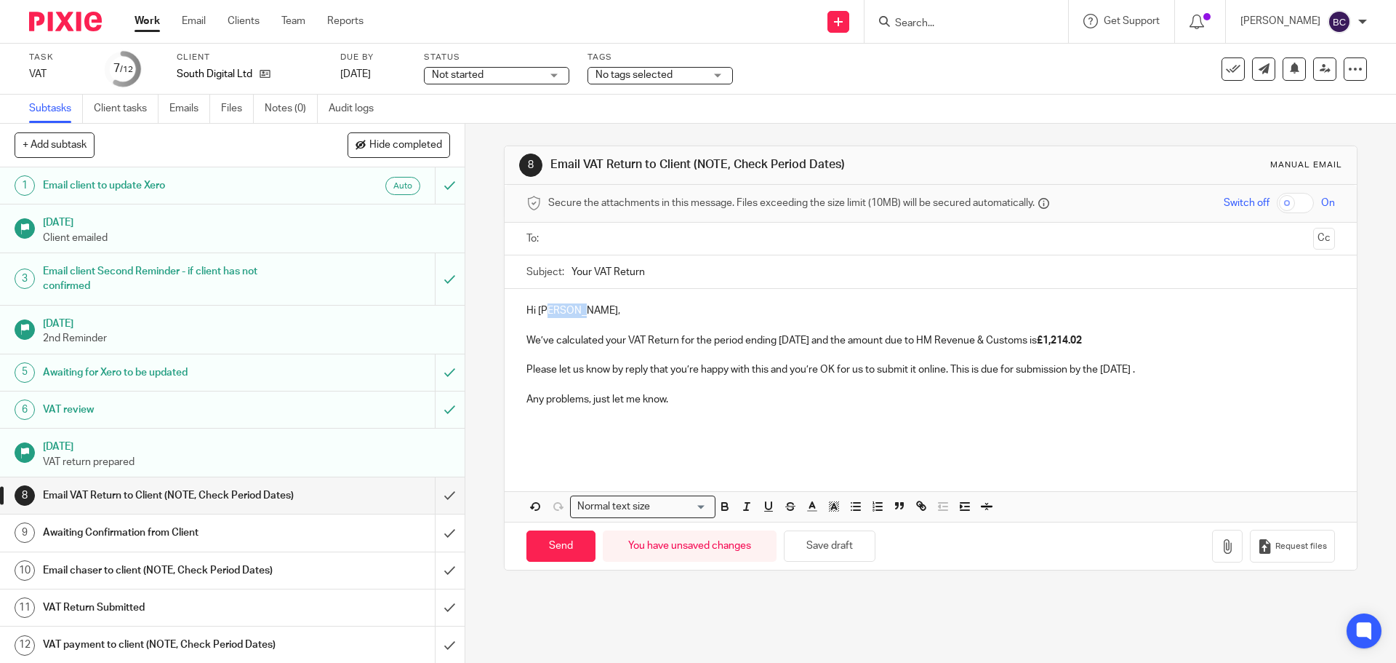
drag, startPoint x: 542, startPoint y: 308, endPoint x: 574, endPoint y: 308, distance: 32.0
click at [574, 308] on p "Hi [PERSON_NAME]," at bounding box center [931, 310] width 808 height 15
click at [584, 244] on input "text" at bounding box center [931, 239] width 754 height 17
click at [570, 544] on input "Send" at bounding box center [561, 549] width 69 height 31
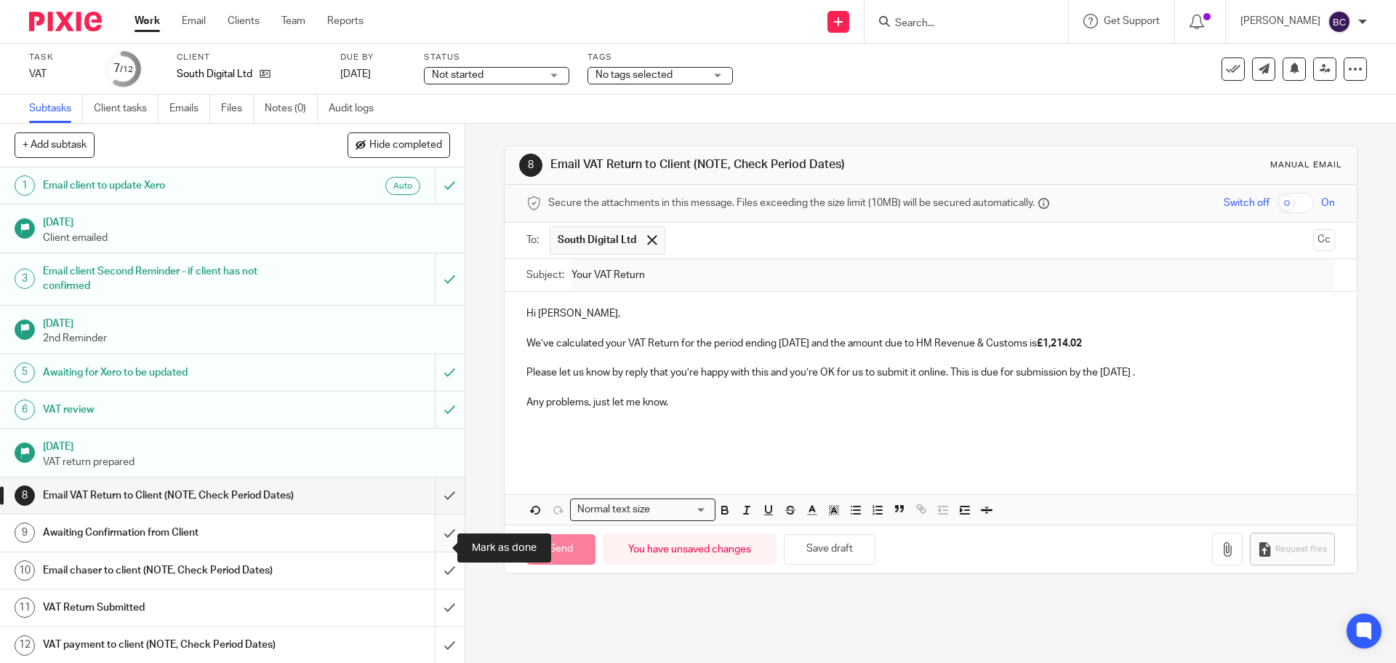
type input "Sent"
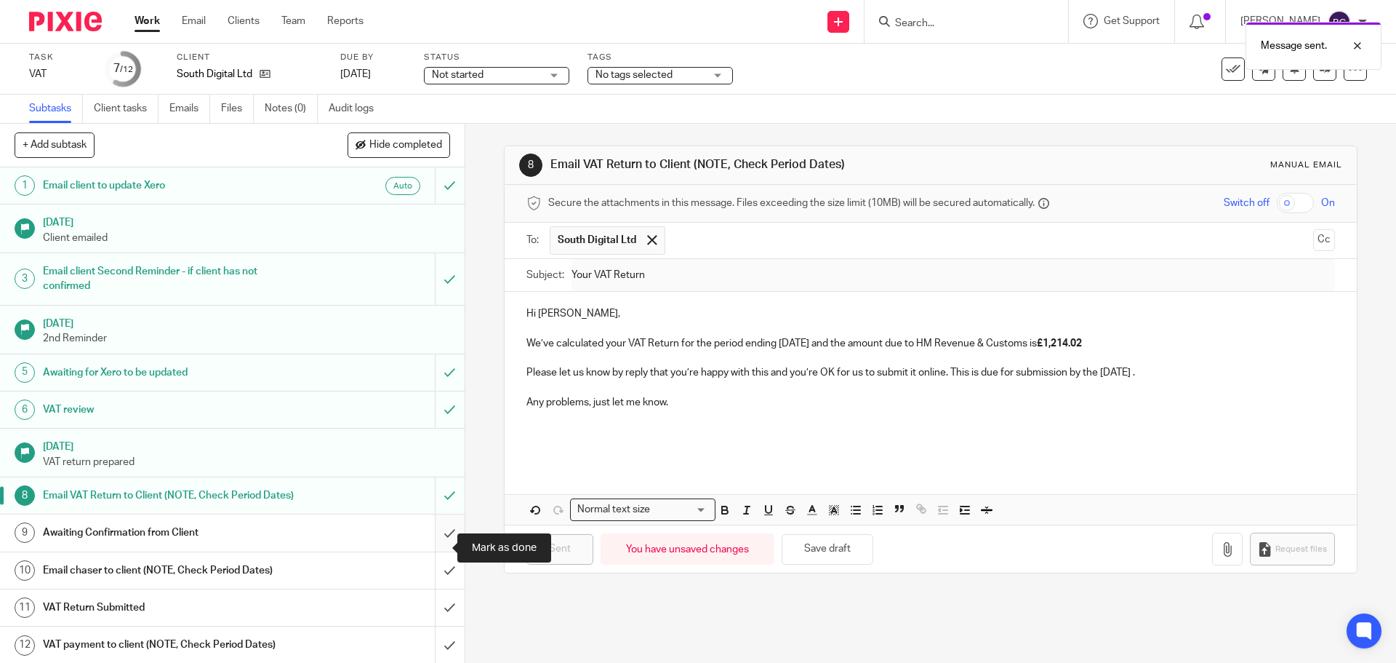
click at [426, 551] on input "submit" at bounding box center [232, 532] width 465 height 36
